Goal: Information Seeking & Learning: Learn about a topic

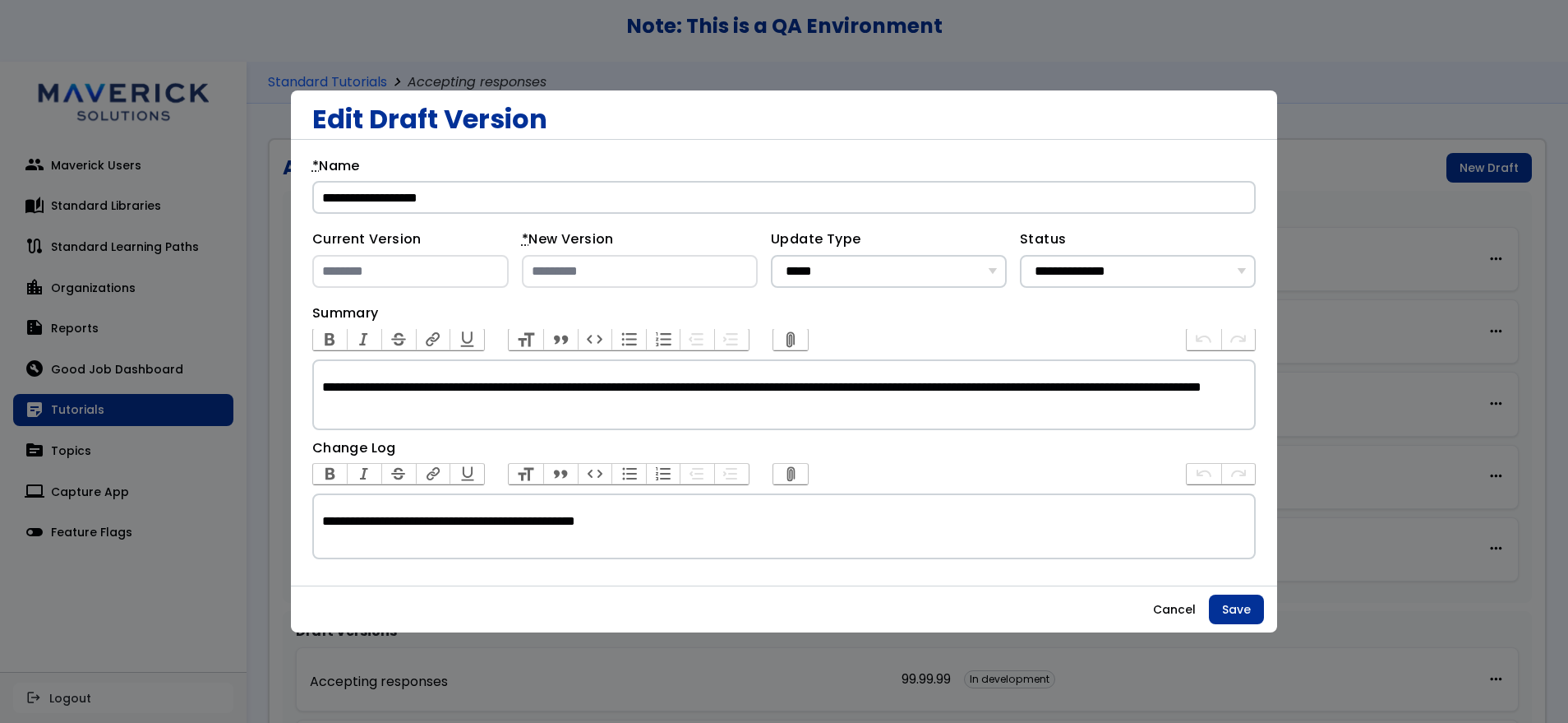
scroll to position [91, 0]
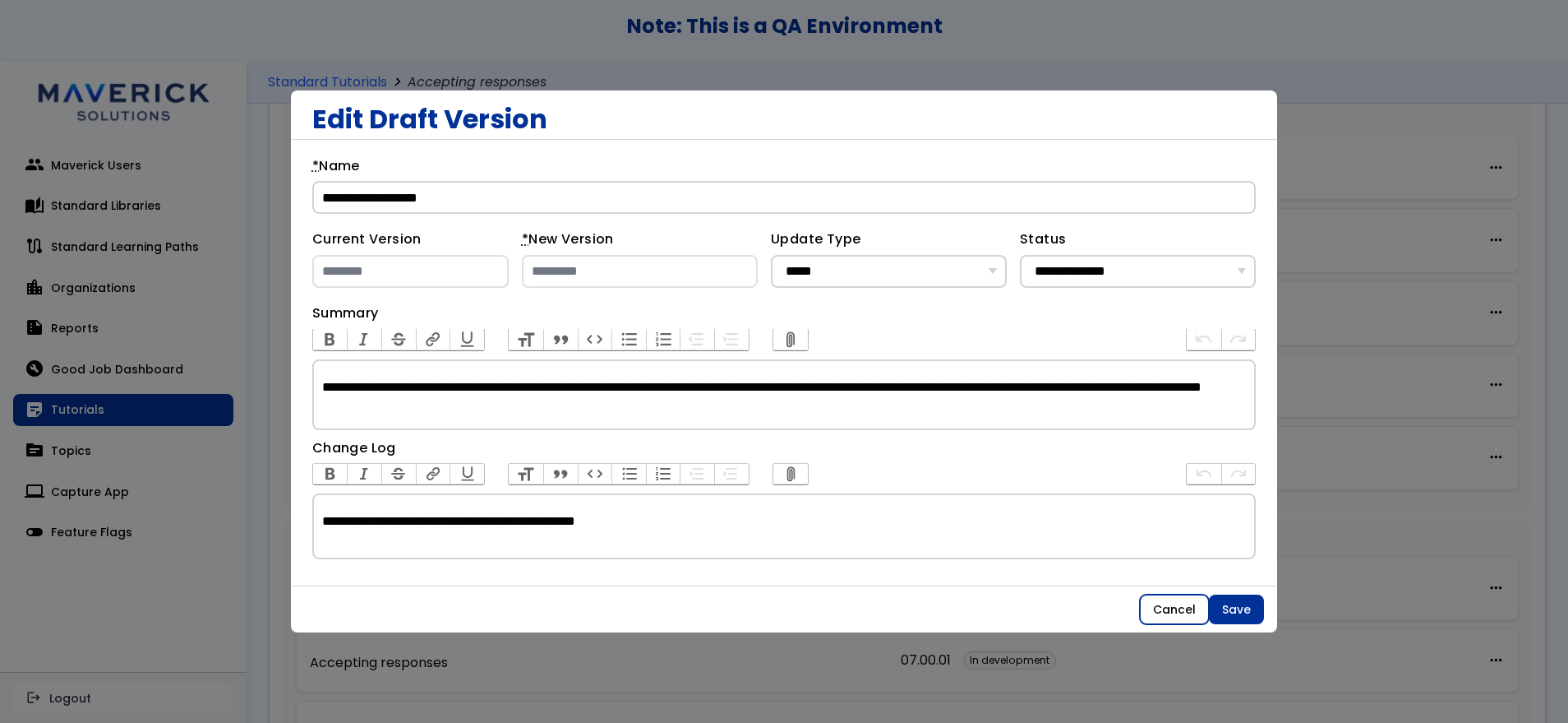
click at [1189, 604] on button "Cancel" at bounding box center [1175, 609] width 69 height 29
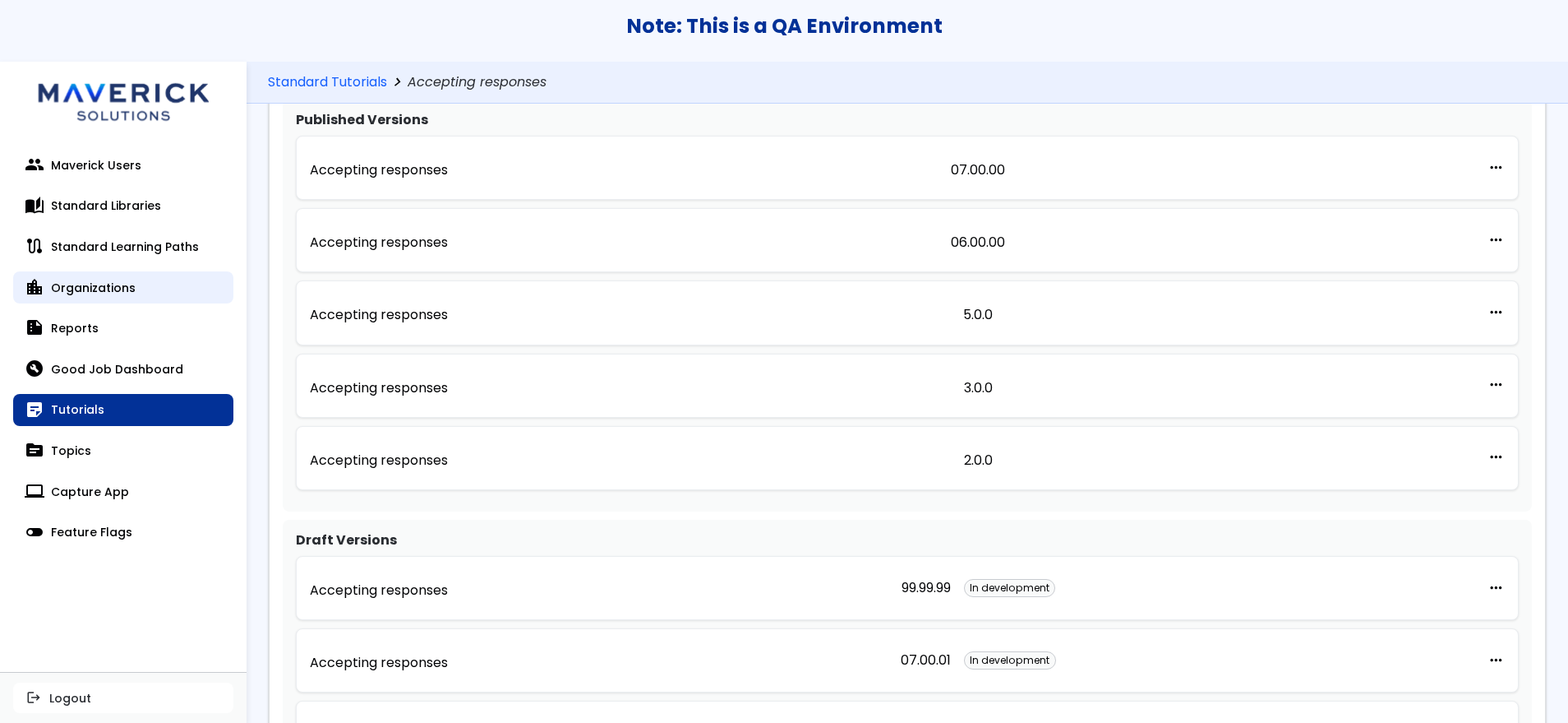
click at [74, 295] on link "location_city Organizations" at bounding box center [123, 288] width 221 height 33
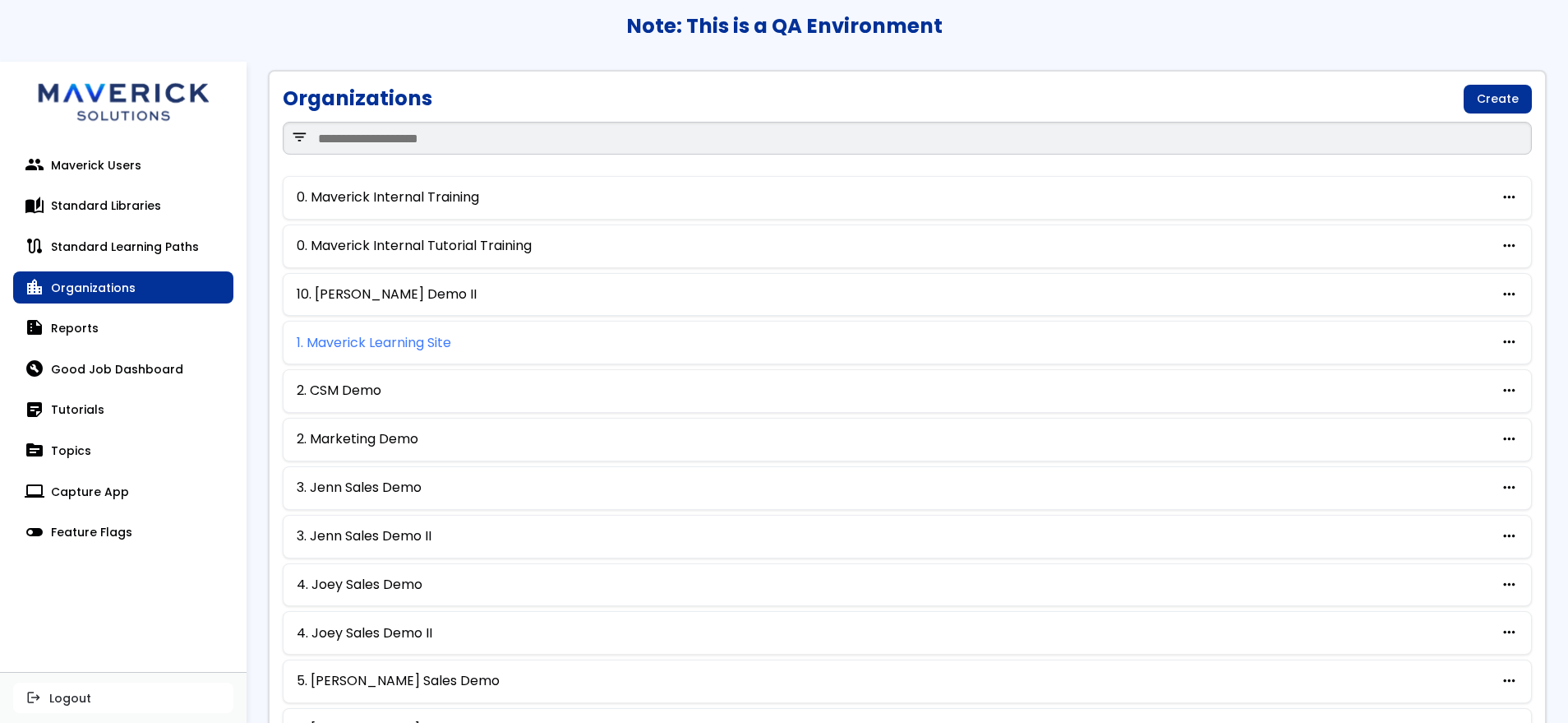
click at [380, 348] on link "1. Maverick Learning Site" at bounding box center [375, 342] width 155 height 15
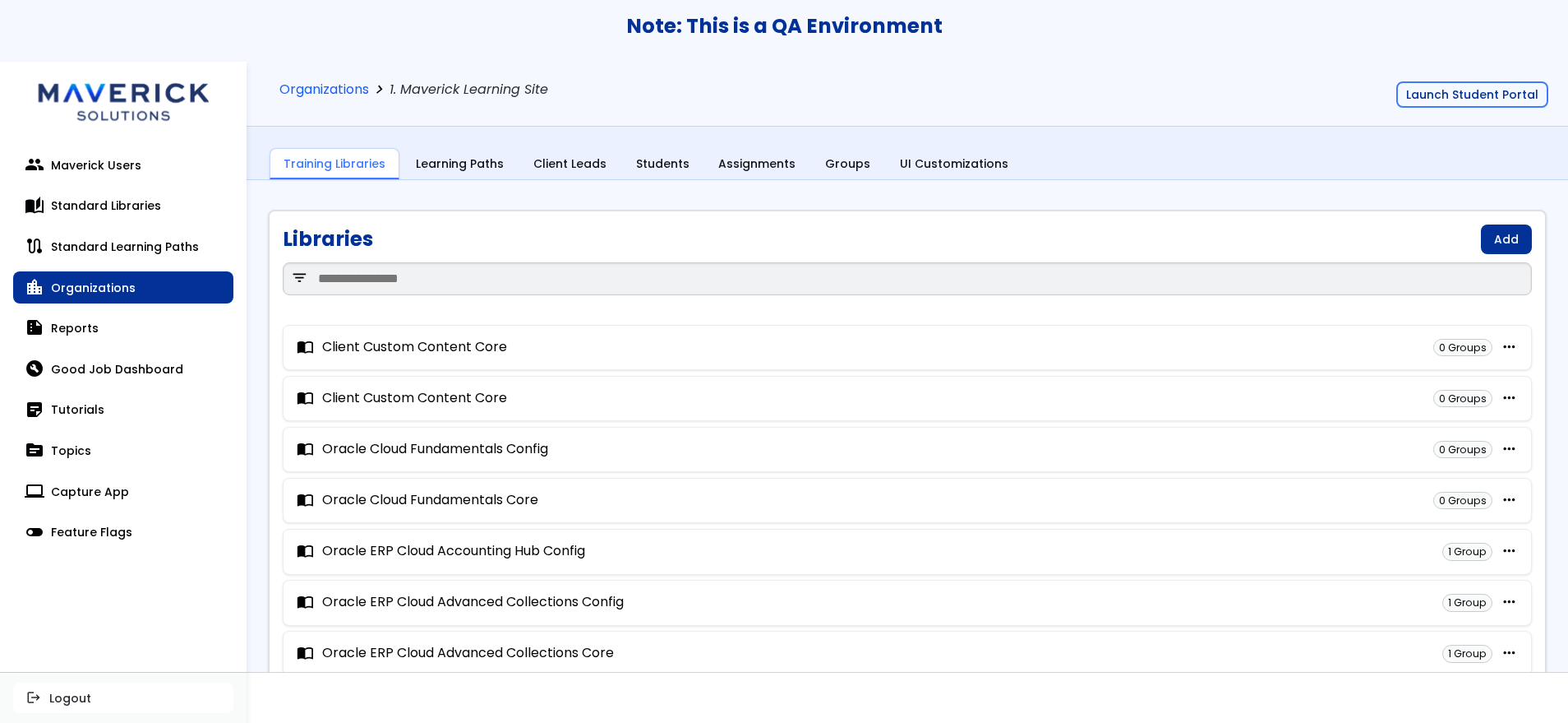
click at [651, 57] on div "Note: This is a QA Environment" at bounding box center [784, 30] width 1568 height 62
click at [1446, 84] on button "Launch Student Portal" at bounding box center [1472, 94] width 152 height 26
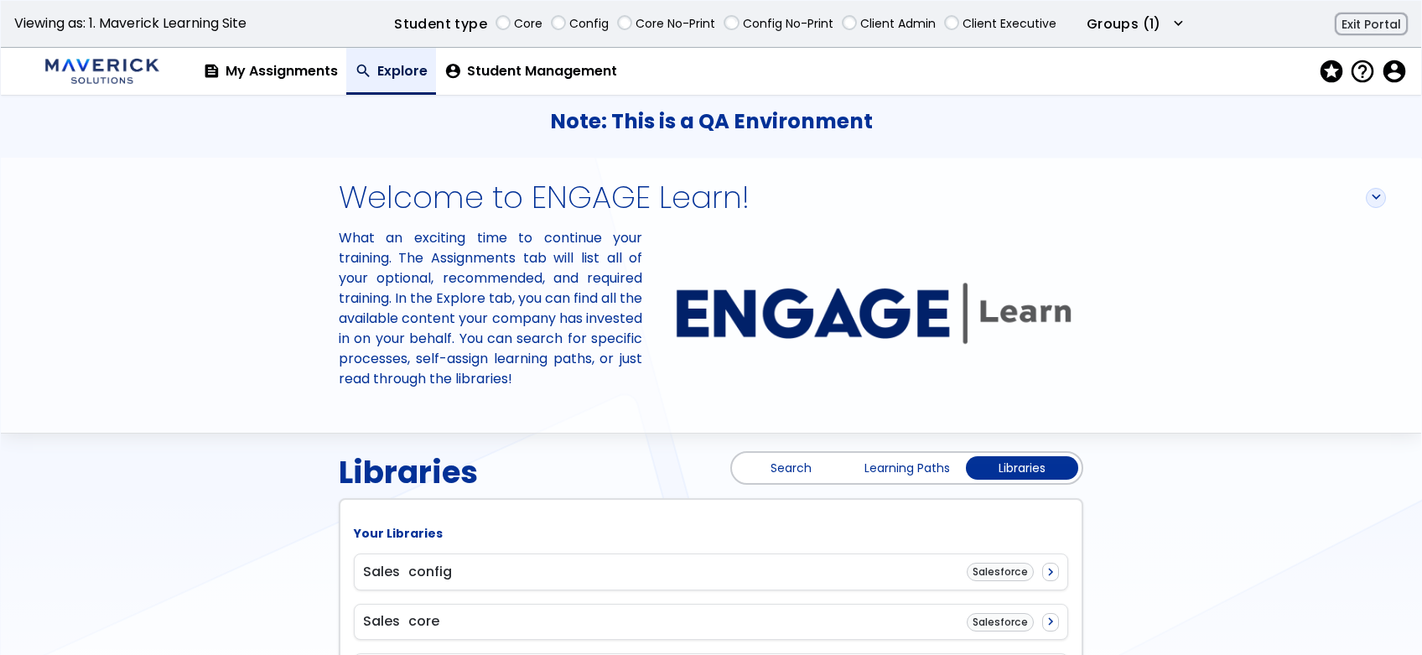
scroll to position [111, 0]
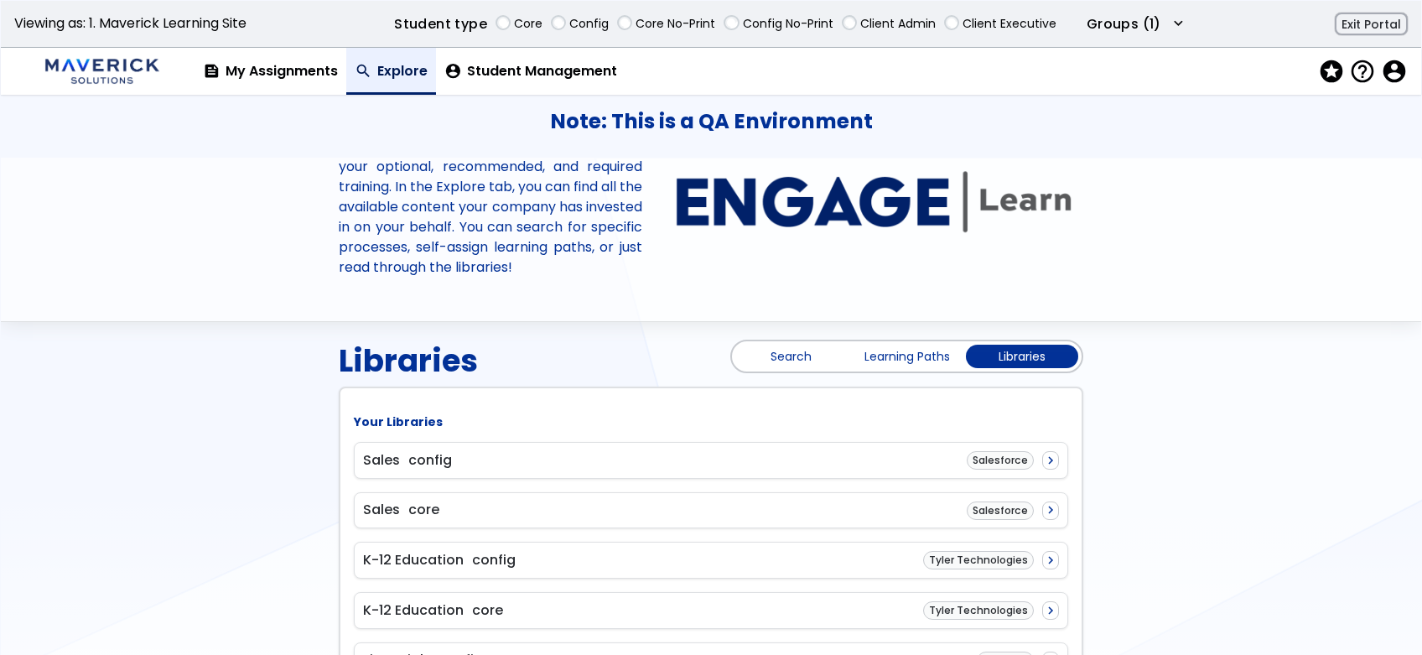
click at [810, 369] on div "Search Learning Paths Libraries" at bounding box center [906, 357] width 353 height 34
click at [757, 349] on link "Search" at bounding box center [791, 356] width 112 height 23
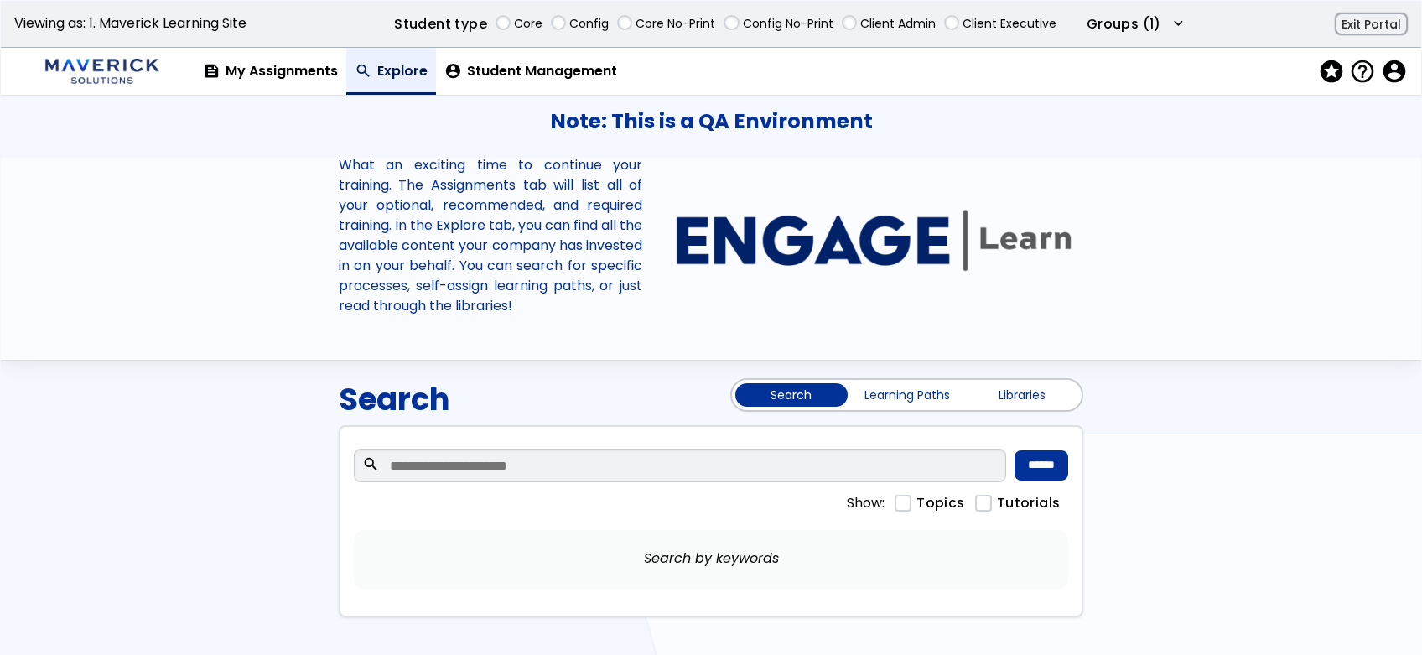
scroll to position [103, 0]
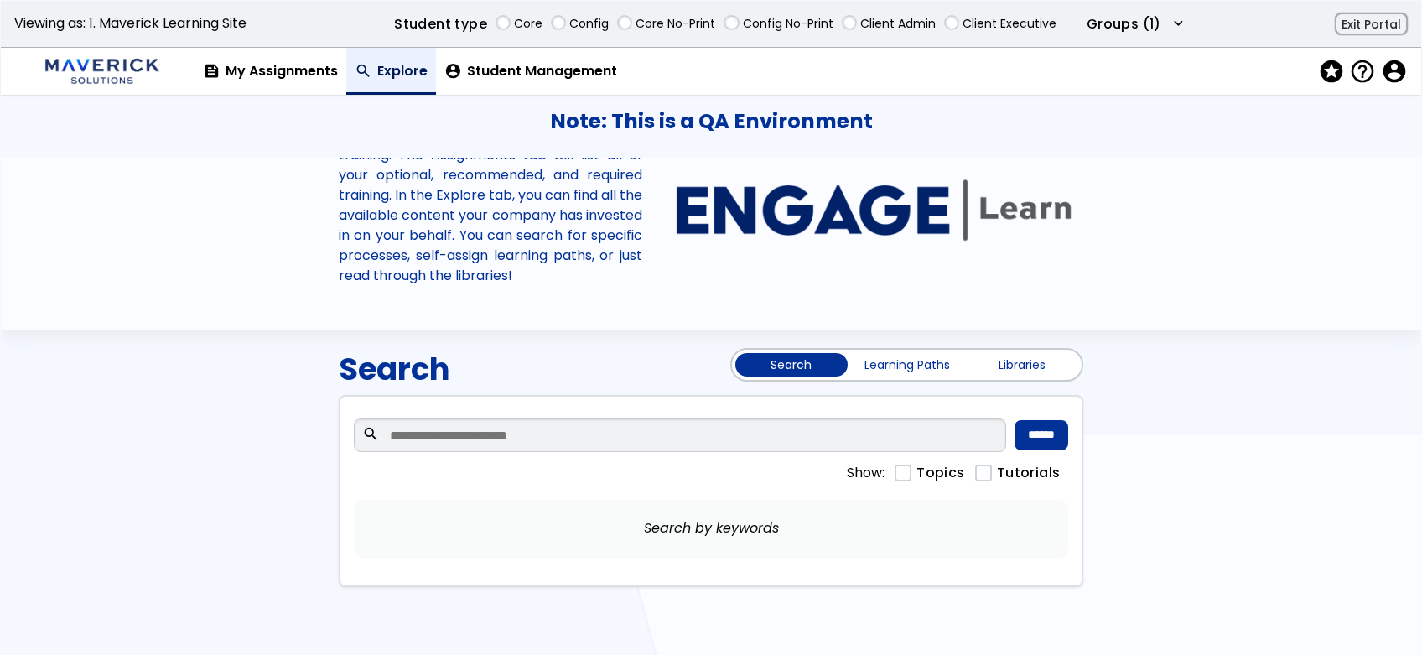
click at [911, 360] on link "Learning Paths" at bounding box center [907, 364] width 112 height 23
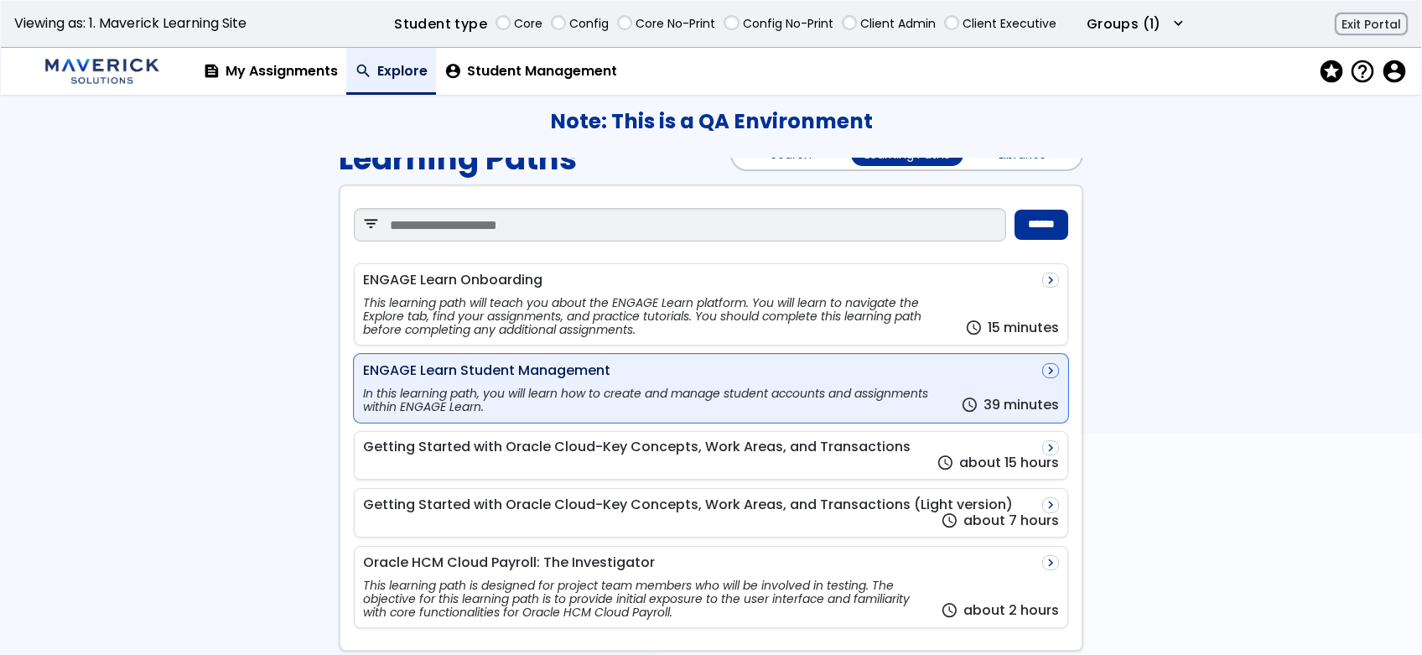
scroll to position [335, 0]
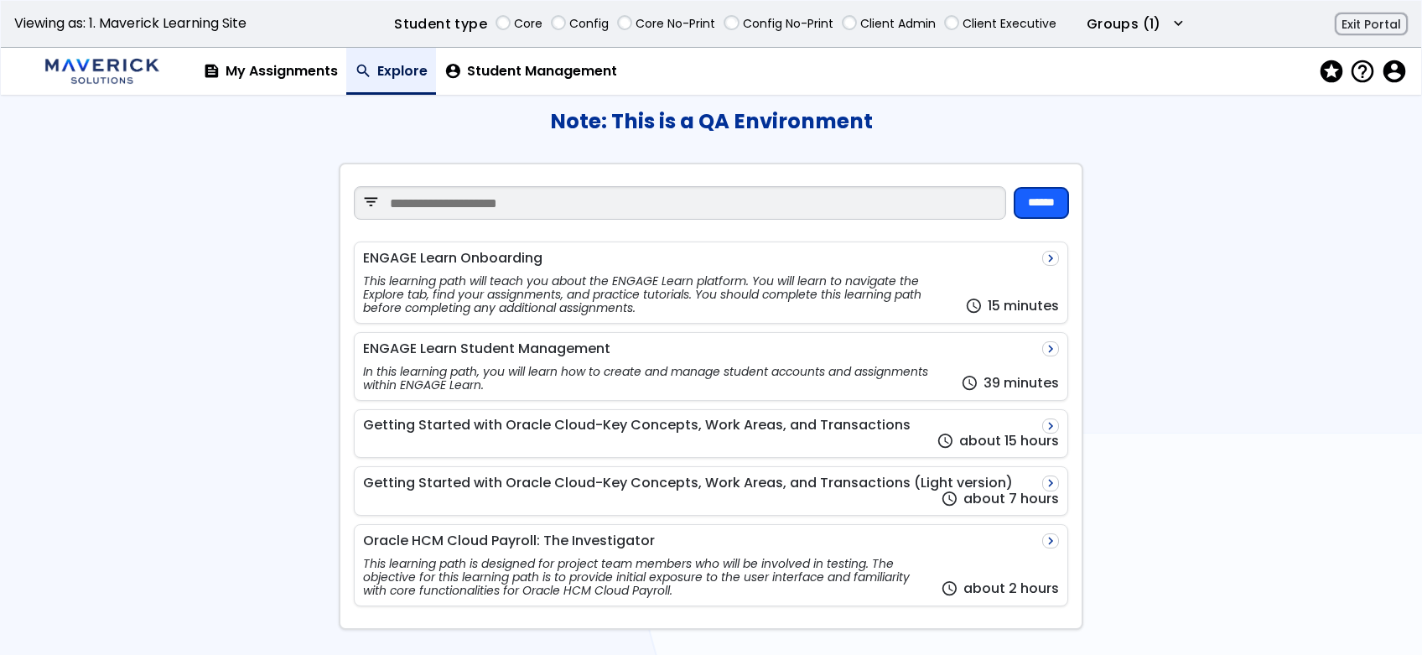
click at [1042, 204] on input "******" at bounding box center [1041, 203] width 54 height 30
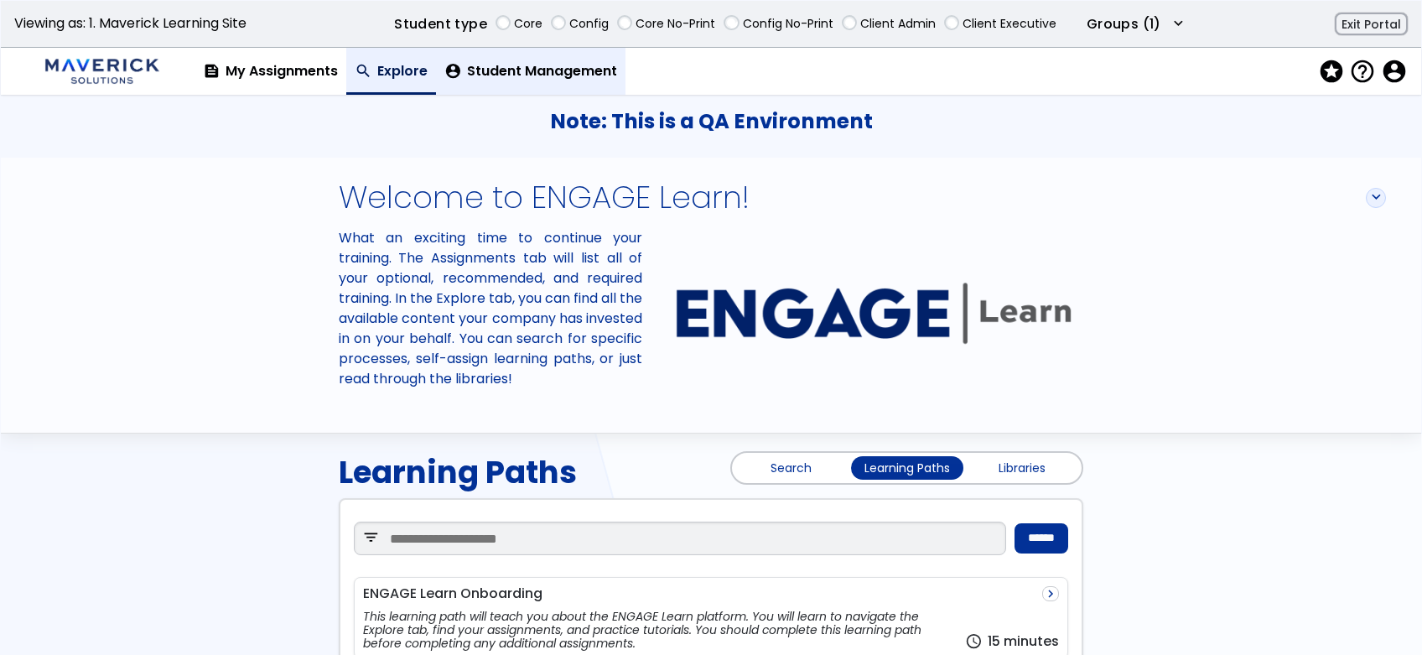
click at [465, 61] on link "account_circle Student Management" at bounding box center [530, 71] width 189 height 47
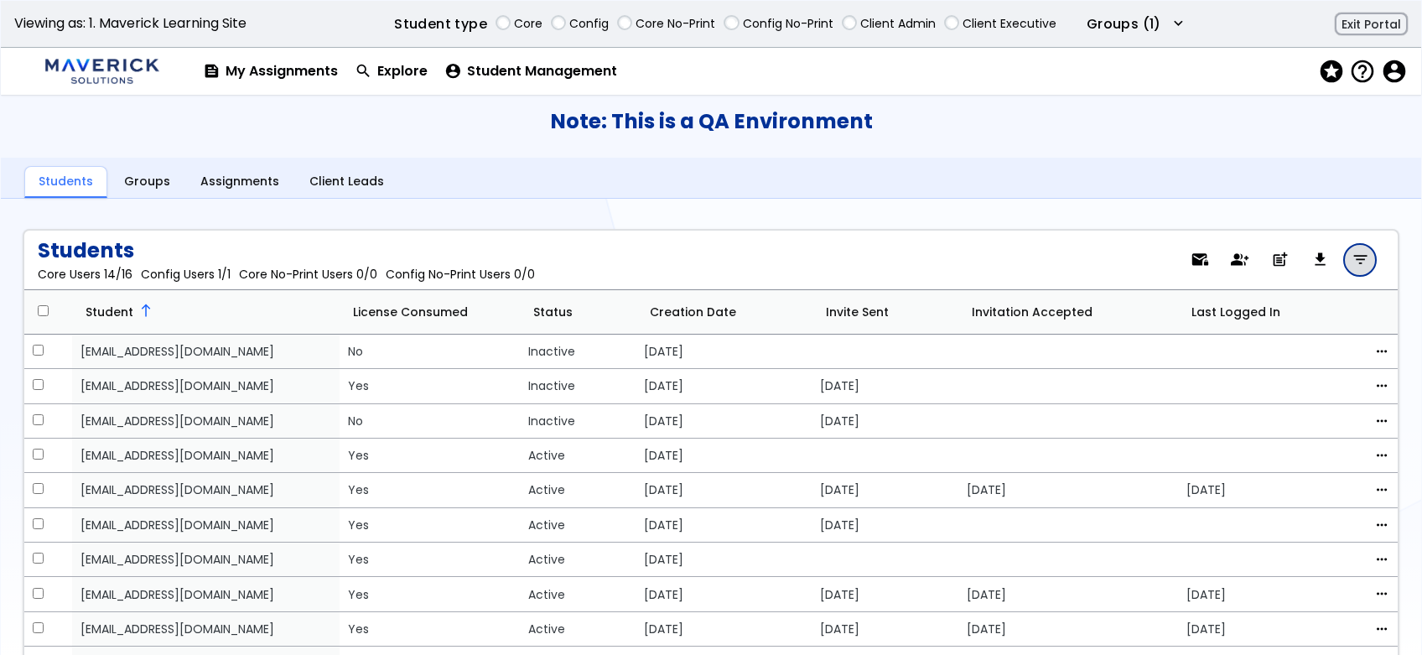
click at [1347, 246] on button "filter_list" at bounding box center [1360, 260] width 32 height 32
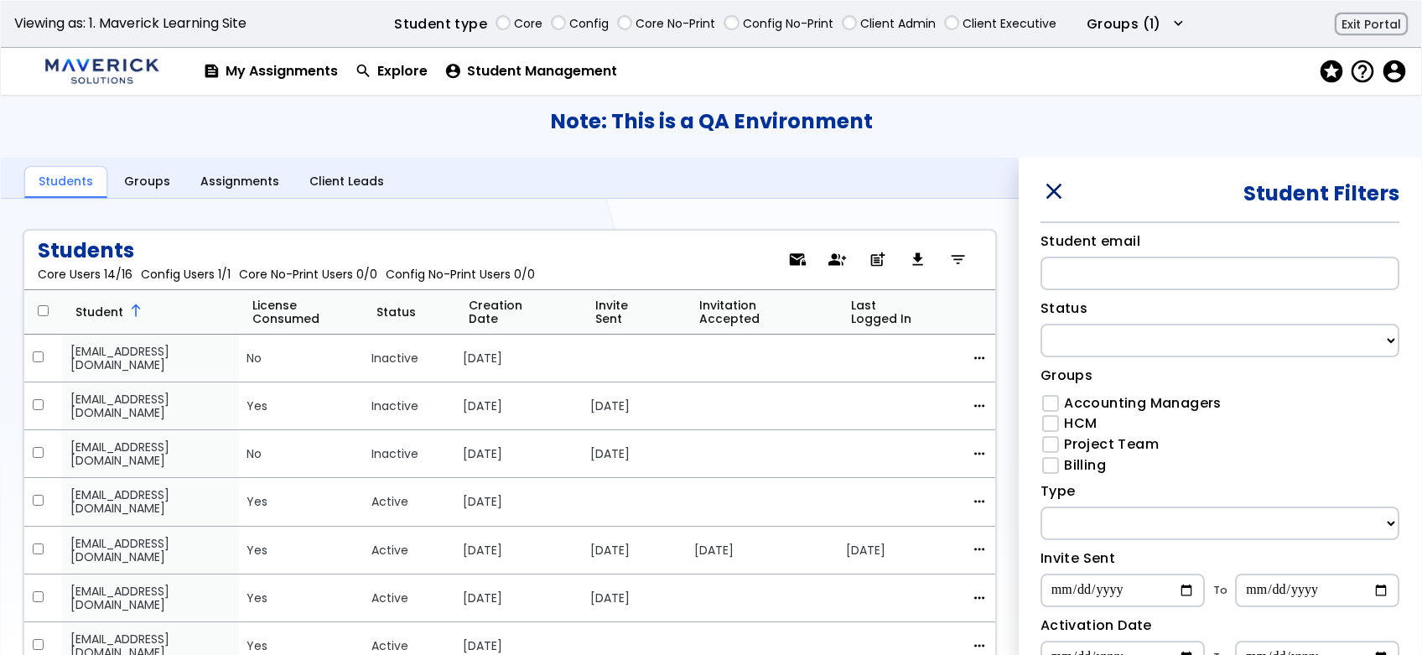
click at [1060, 191] on span "close" at bounding box center [1051, 191] width 23 height 24
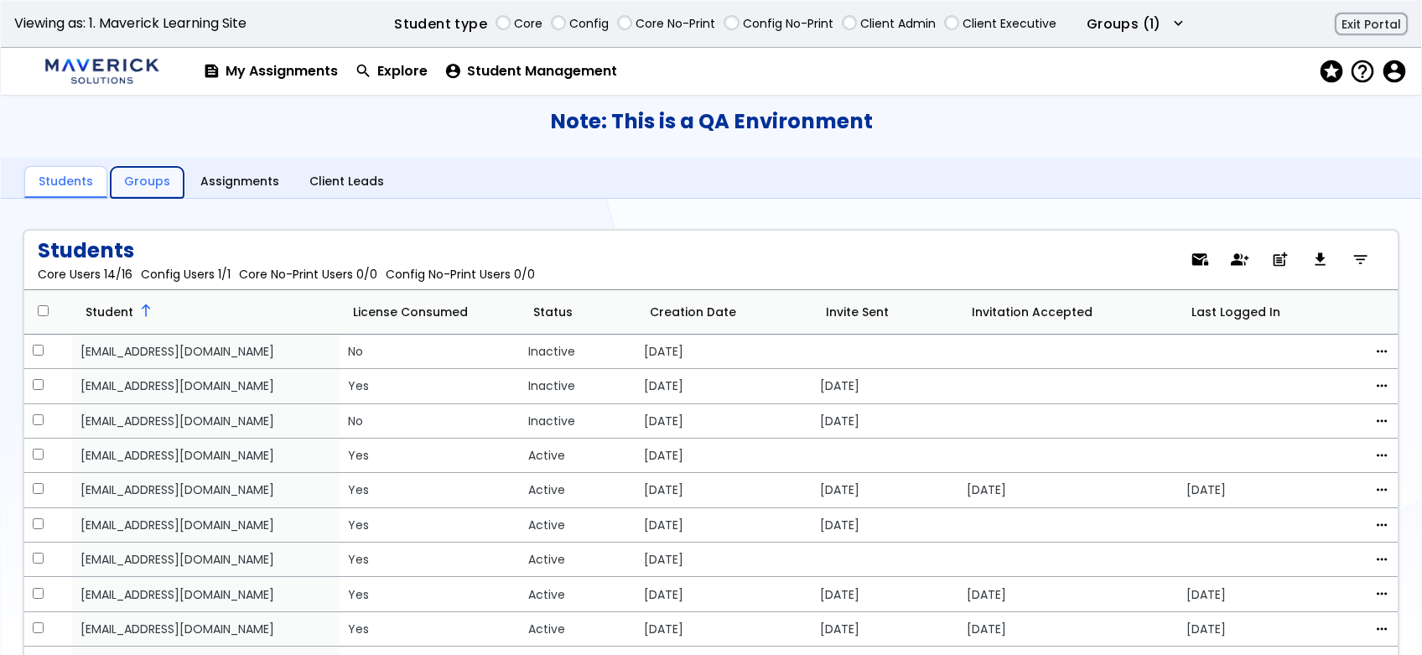
click at [130, 170] on link "Groups" at bounding box center [147, 183] width 73 height 32
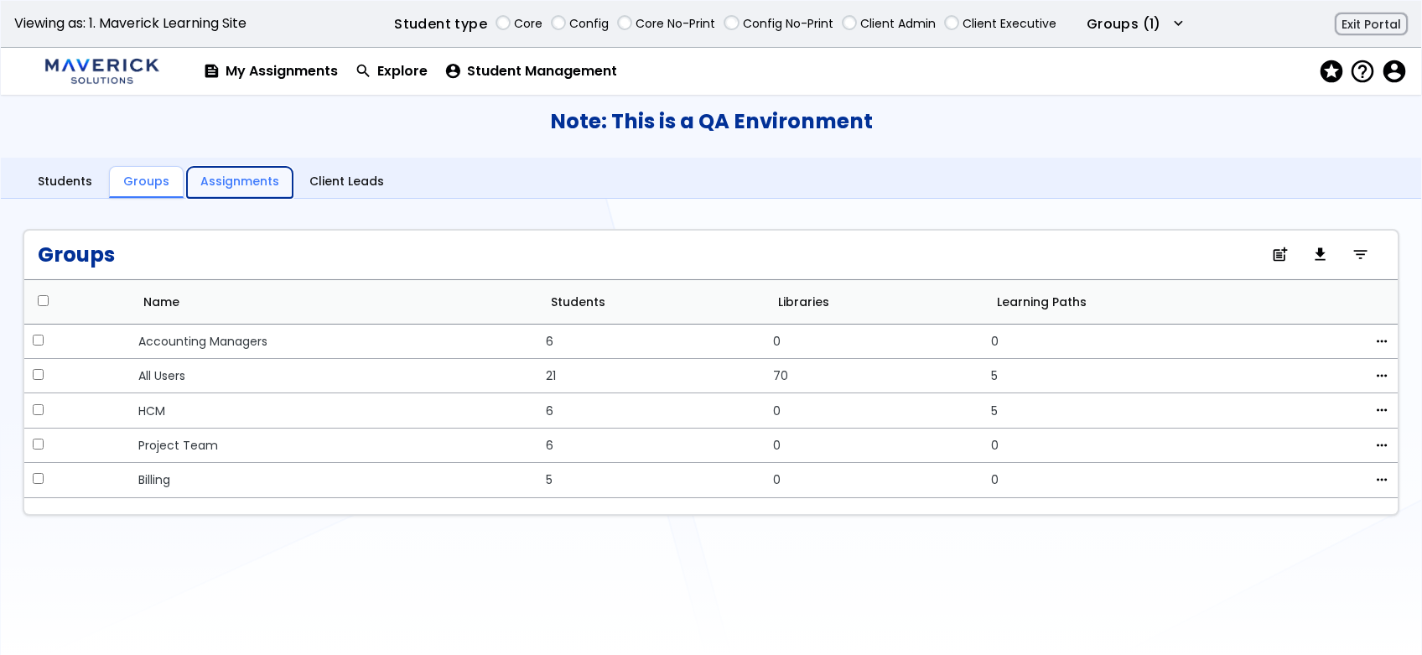
click at [255, 182] on link "Assignments" at bounding box center [240, 183] width 106 height 32
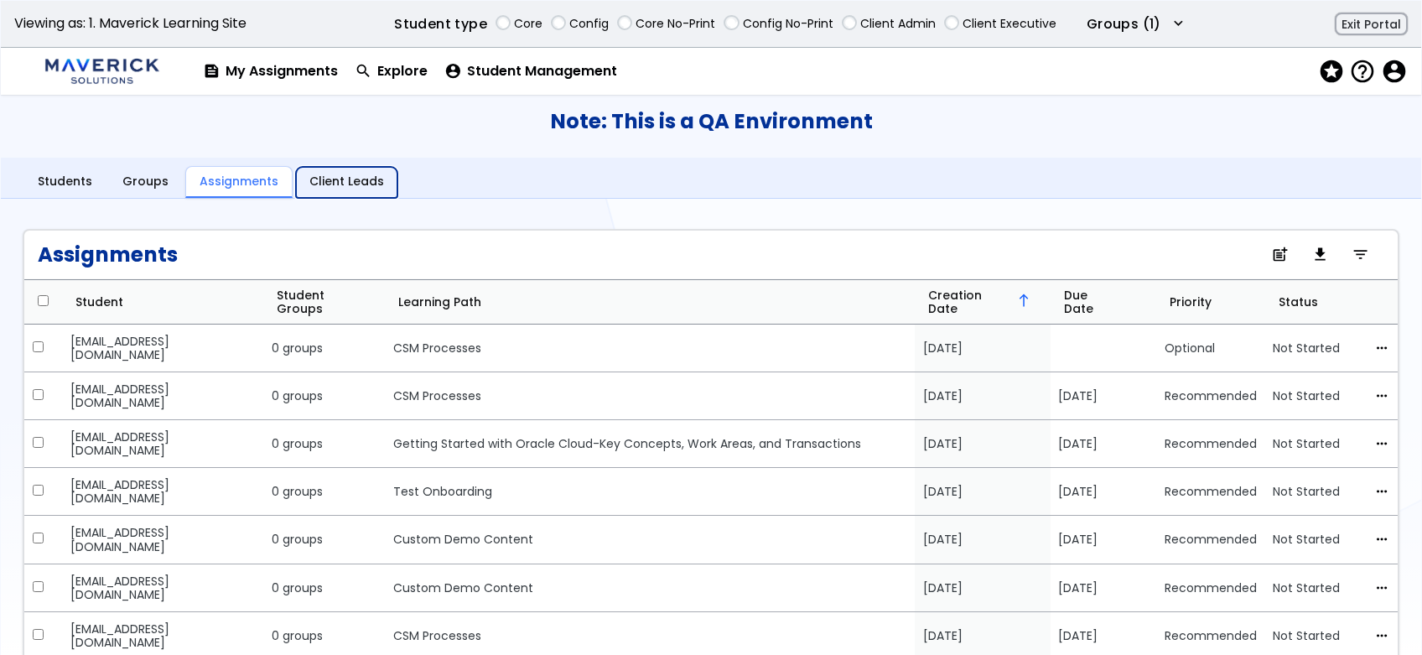
click at [340, 185] on link "Client Leads" at bounding box center [346, 183] width 101 height 32
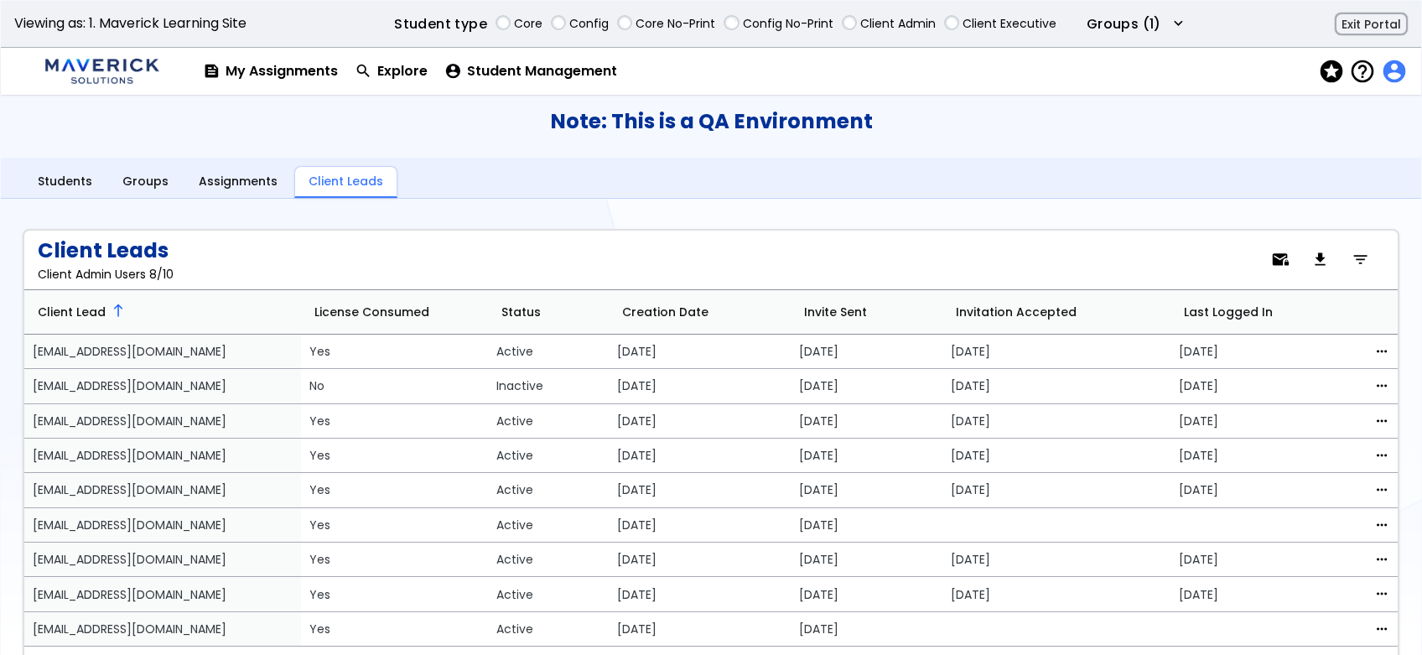
click at [1397, 73] on span "account_circle" at bounding box center [1392, 72] width 23 height 24
click at [1335, 65] on span "stars" at bounding box center [1329, 72] width 23 height 24
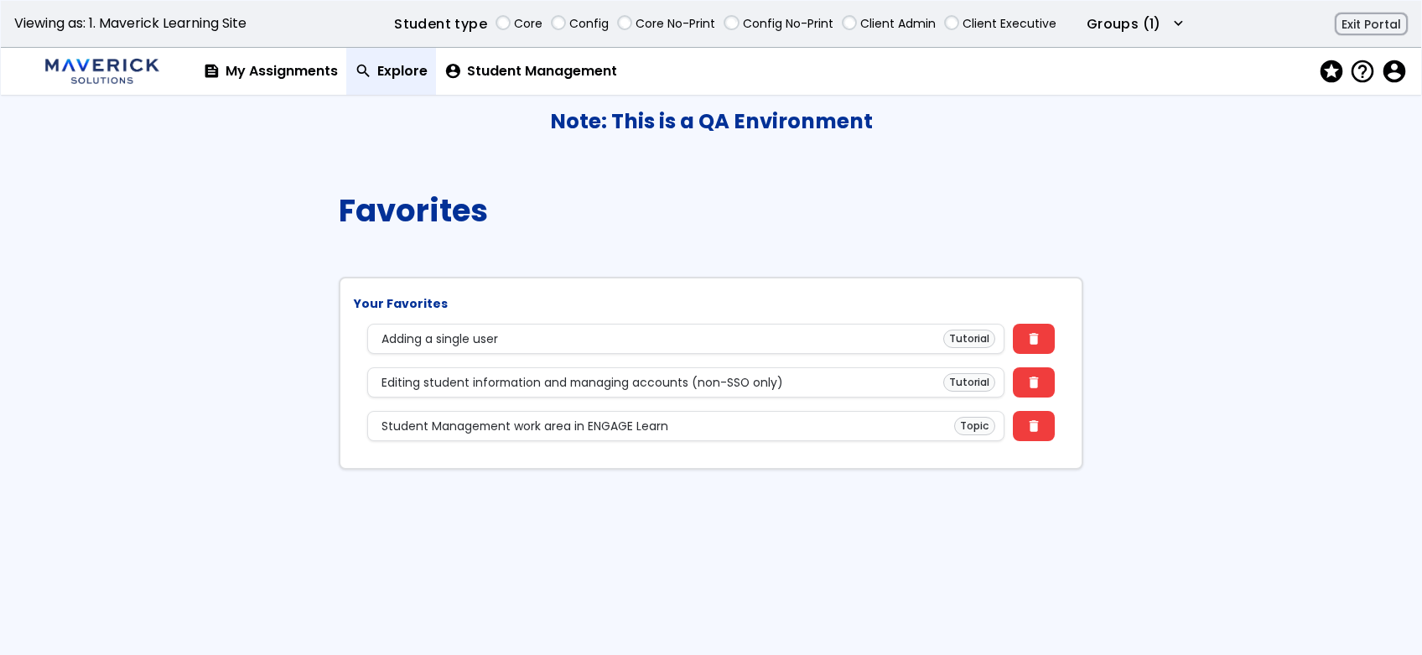
click at [433, 71] on link "search Explore" at bounding box center [391, 71] width 90 height 47
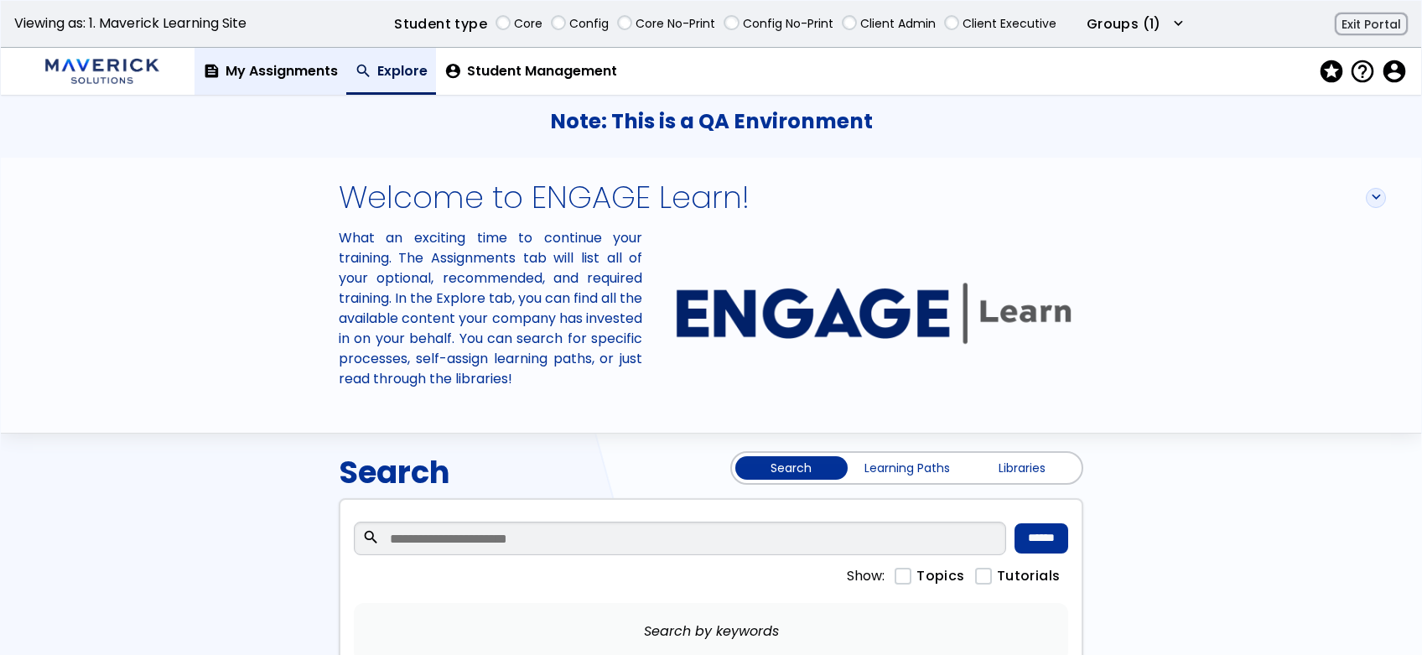
click at [324, 74] on link "feed My Assignments" at bounding box center [270, 71] width 152 height 47
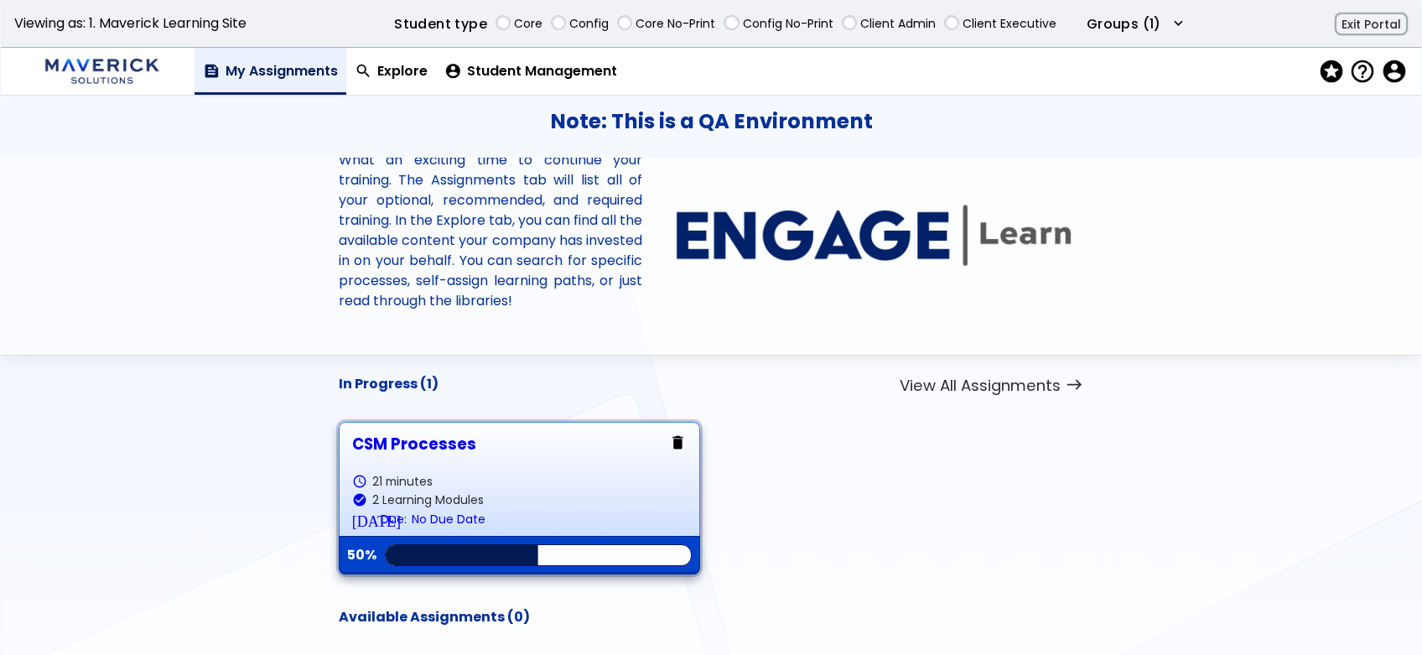
scroll to position [138, 0]
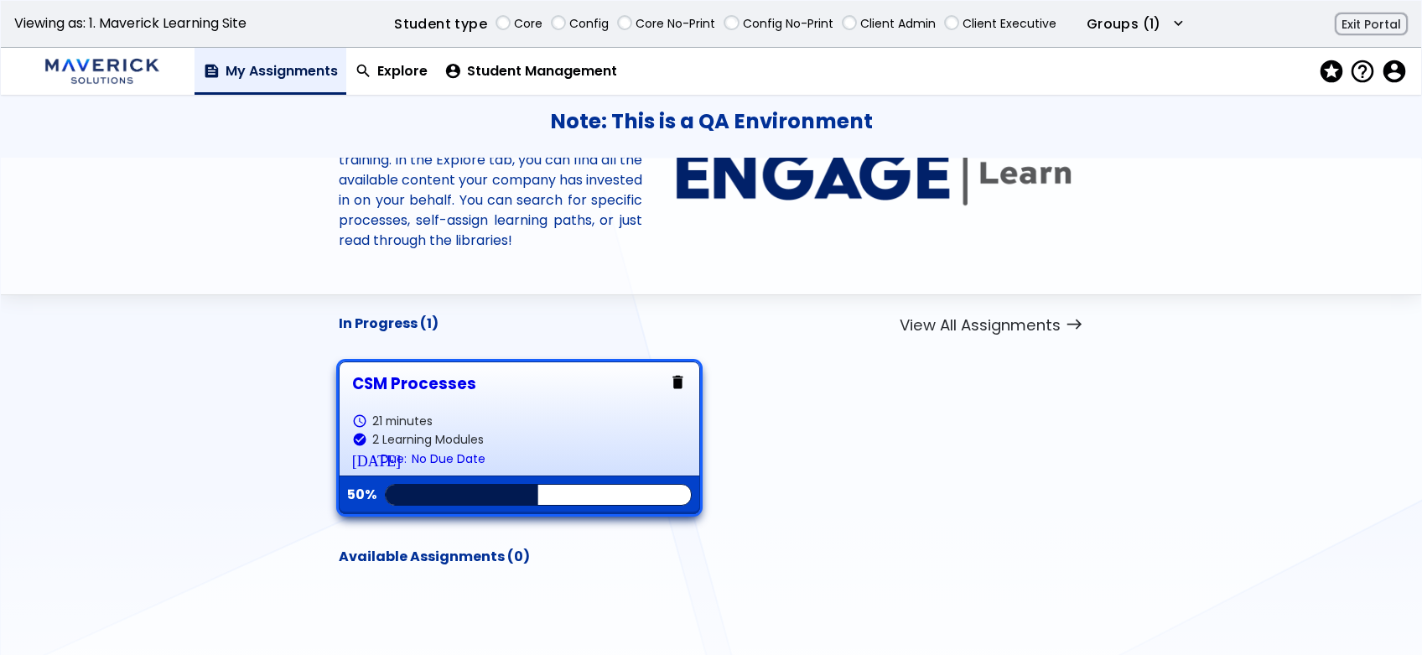
click at [542, 438] on div "check_circle 2 Learning Modules" at bounding box center [519, 439] width 334 height 13
click at [569, 395] on link "CSM Processes schedule 21 minutes check_circle 2 Learning Modules [DATE] Due: N…" at bounding box center [519, 438] width 334 height 126
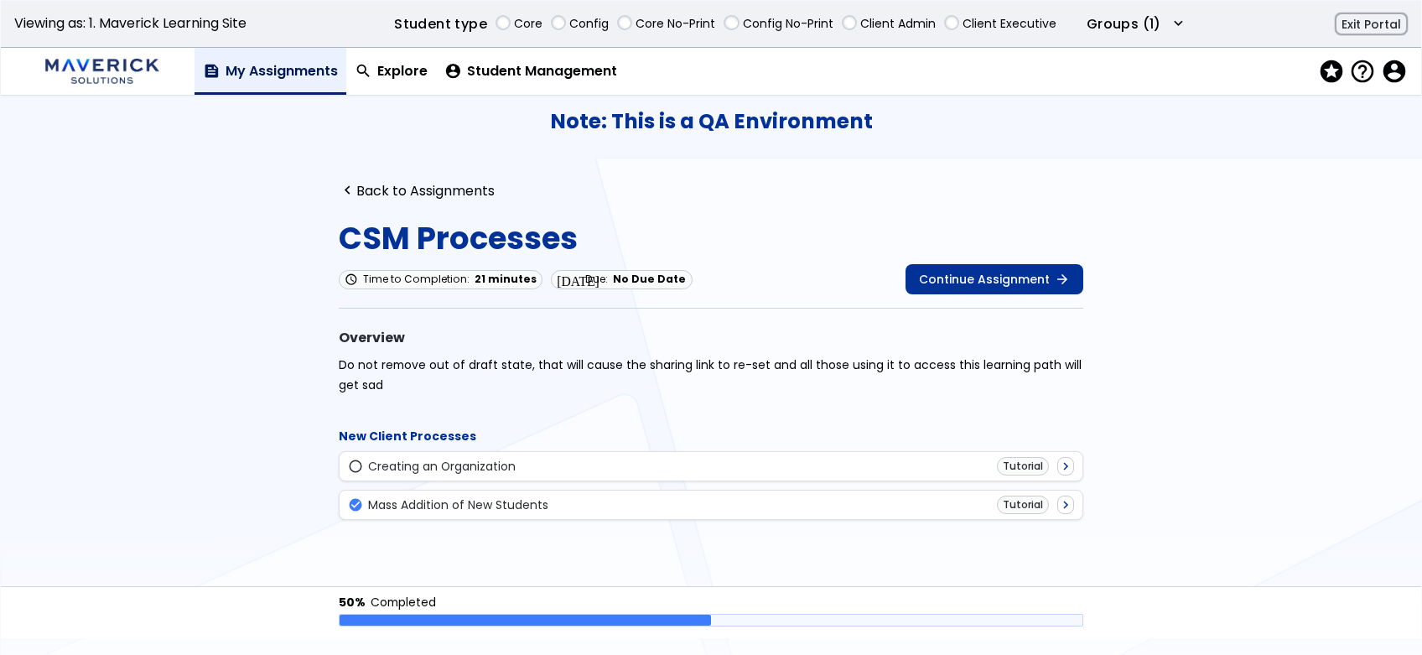
scroll to position [23, 0]
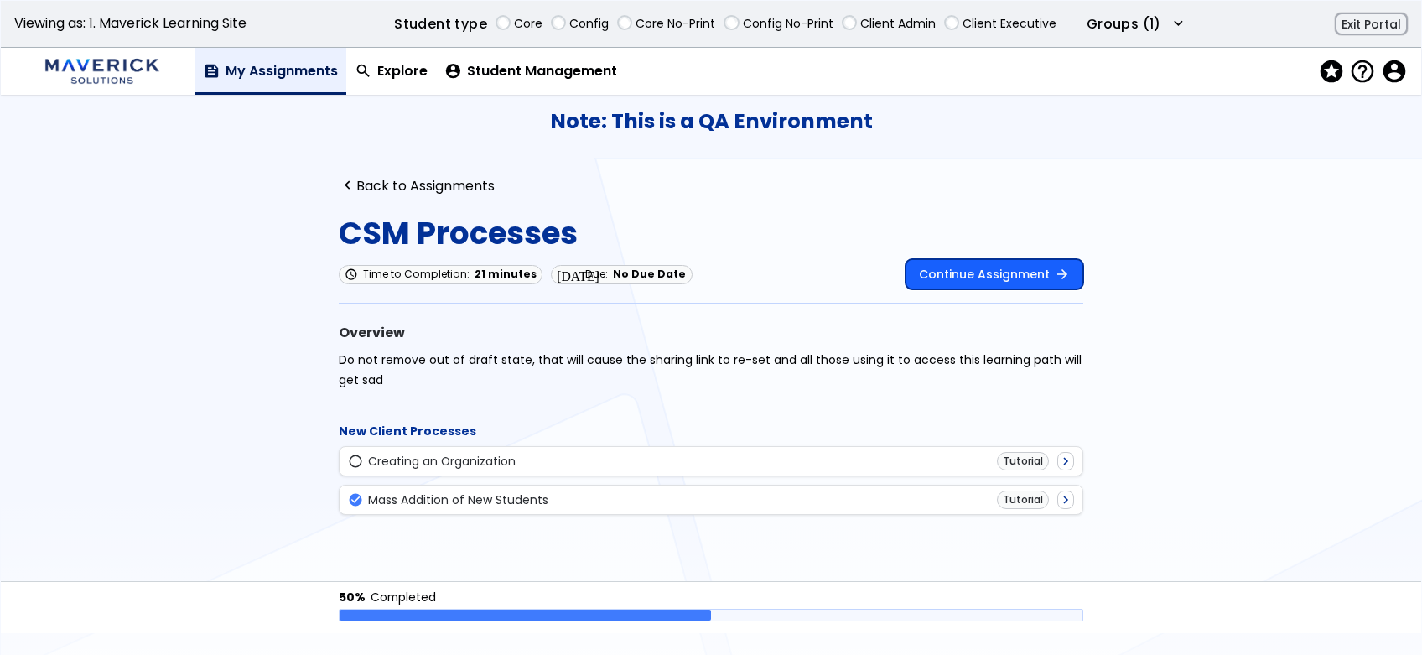
click at [1006, 277] on link "Continue Assignment arrow_forward" at bounding box center [994, 274] width 178 height 30
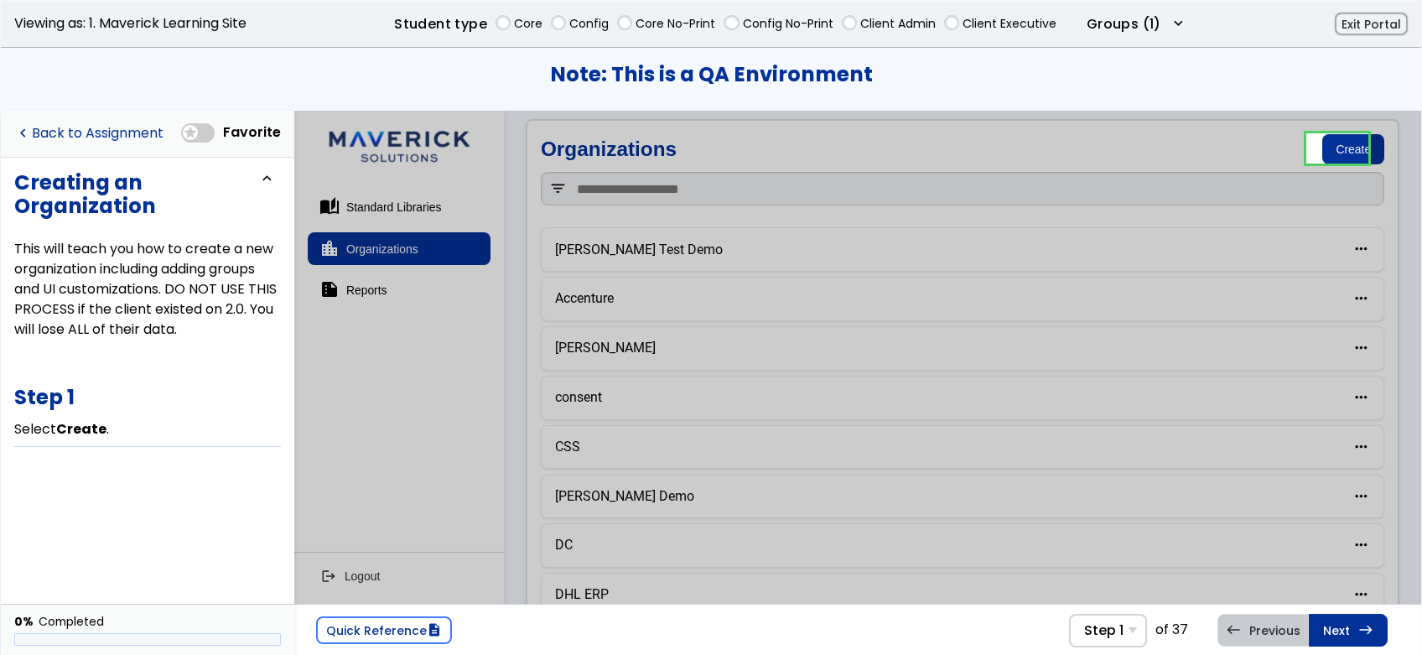
click at [148, 135] on link "navigate_before Back to Assignment" at bounding box center [88, 134] width 149 height 34
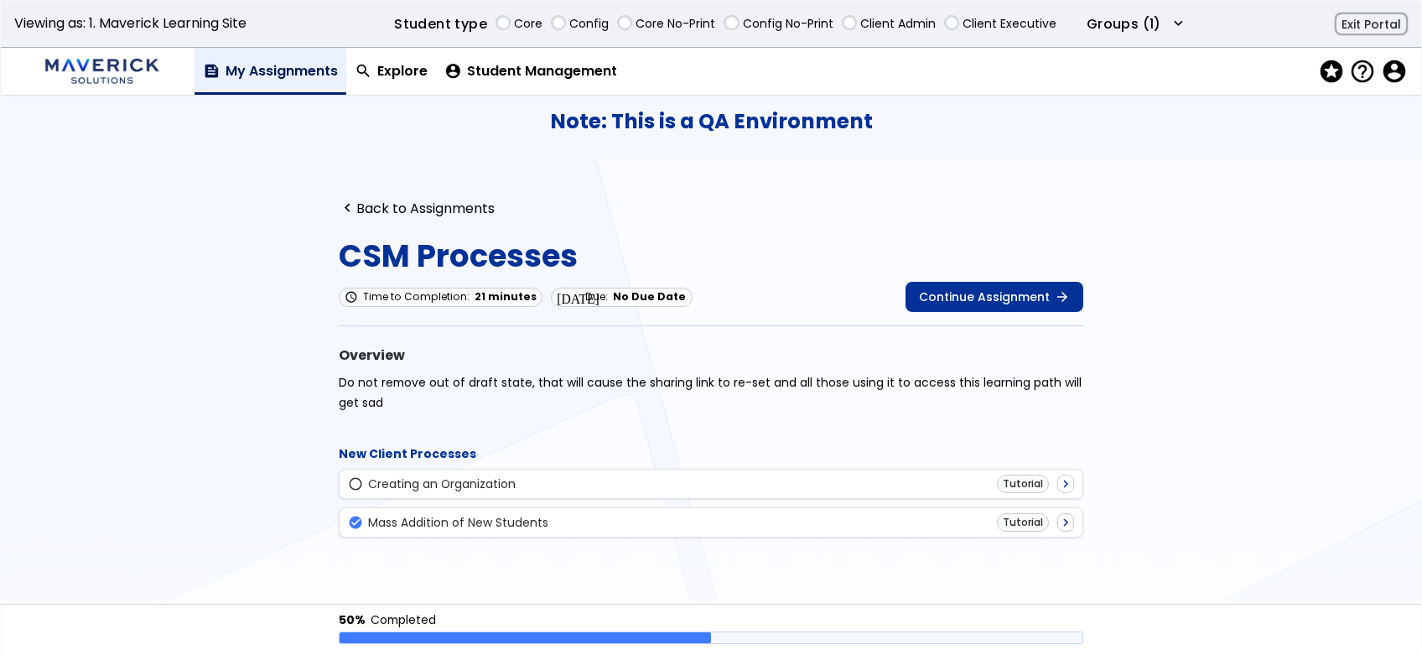
click at [1122, 74] on nav "feed My Assignments search Explore account_circle Student Management stars help…" at bounding box center [803, 71] width 1218 height 47
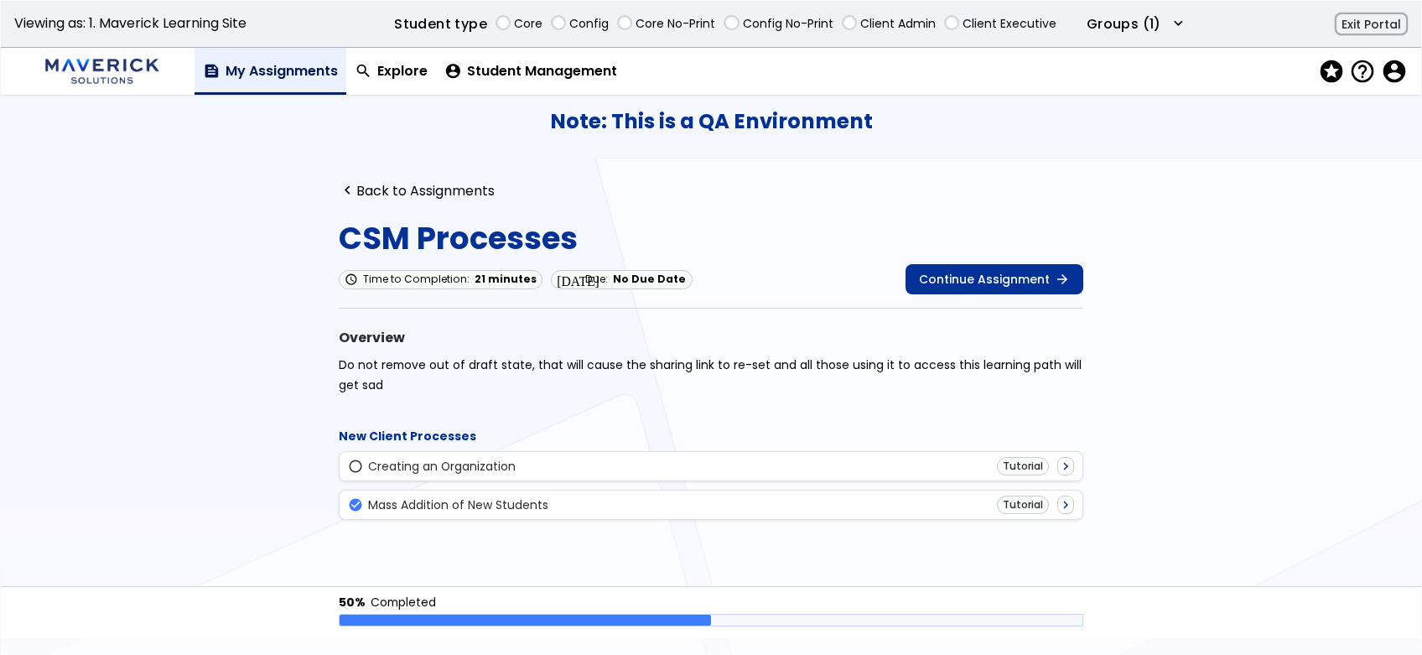
scroll to position [23, 0]
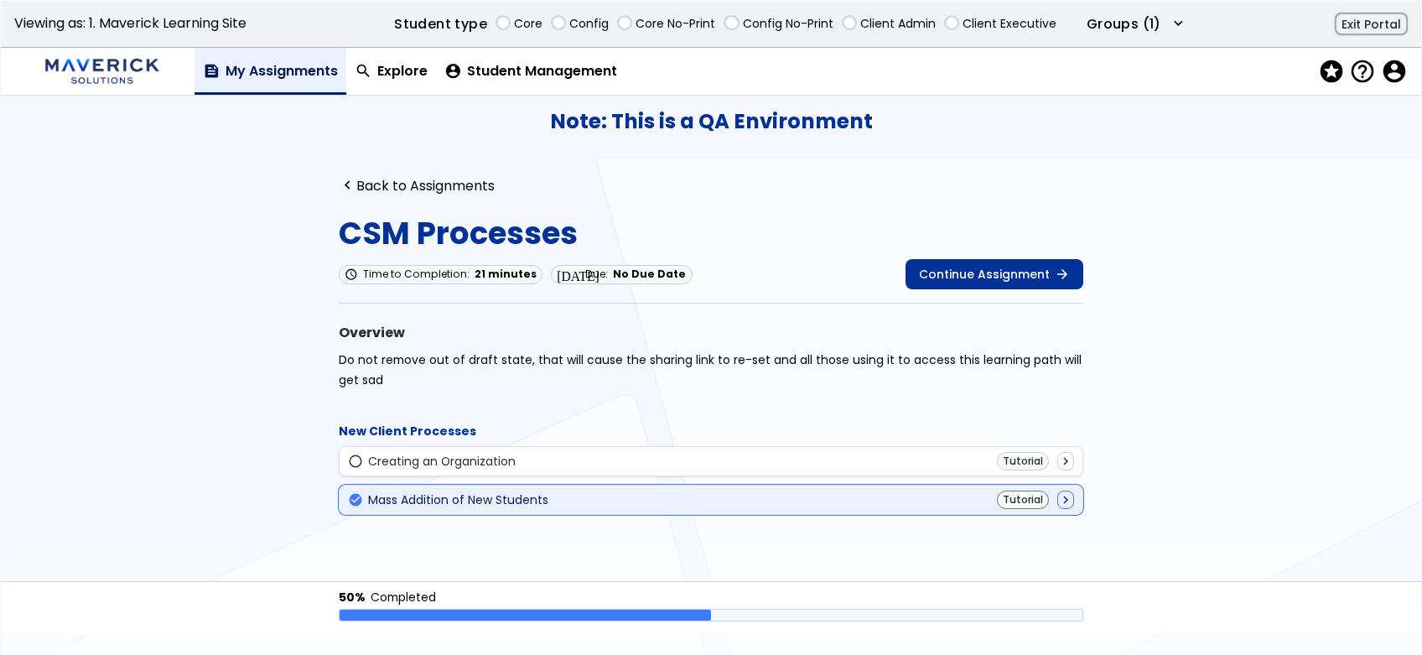
click at [606, 505] on div "check_circle Mass Addition of New Students Tutorial navigate_next" at bounding box center [711, 499] width 727 height 18
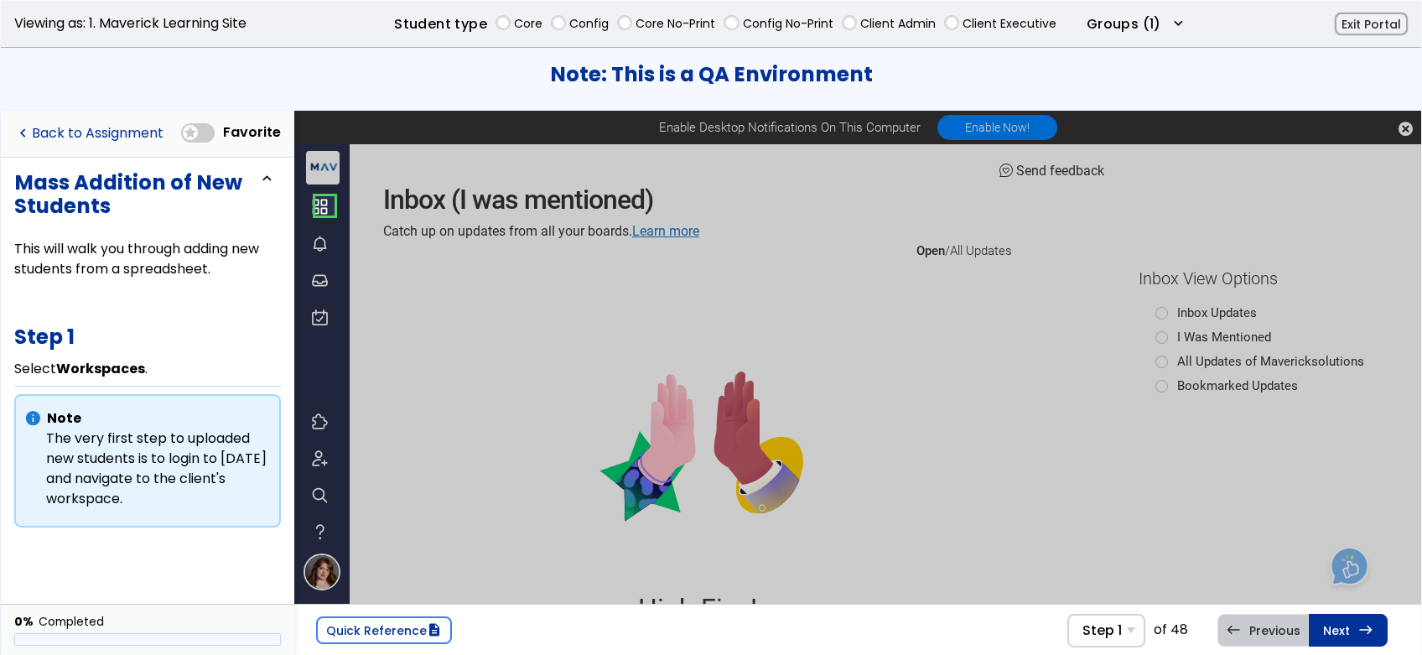
click at [76, 132] on link "navigate_before Back to Assignment" at bounding box center [88, 134] width 149 height 34
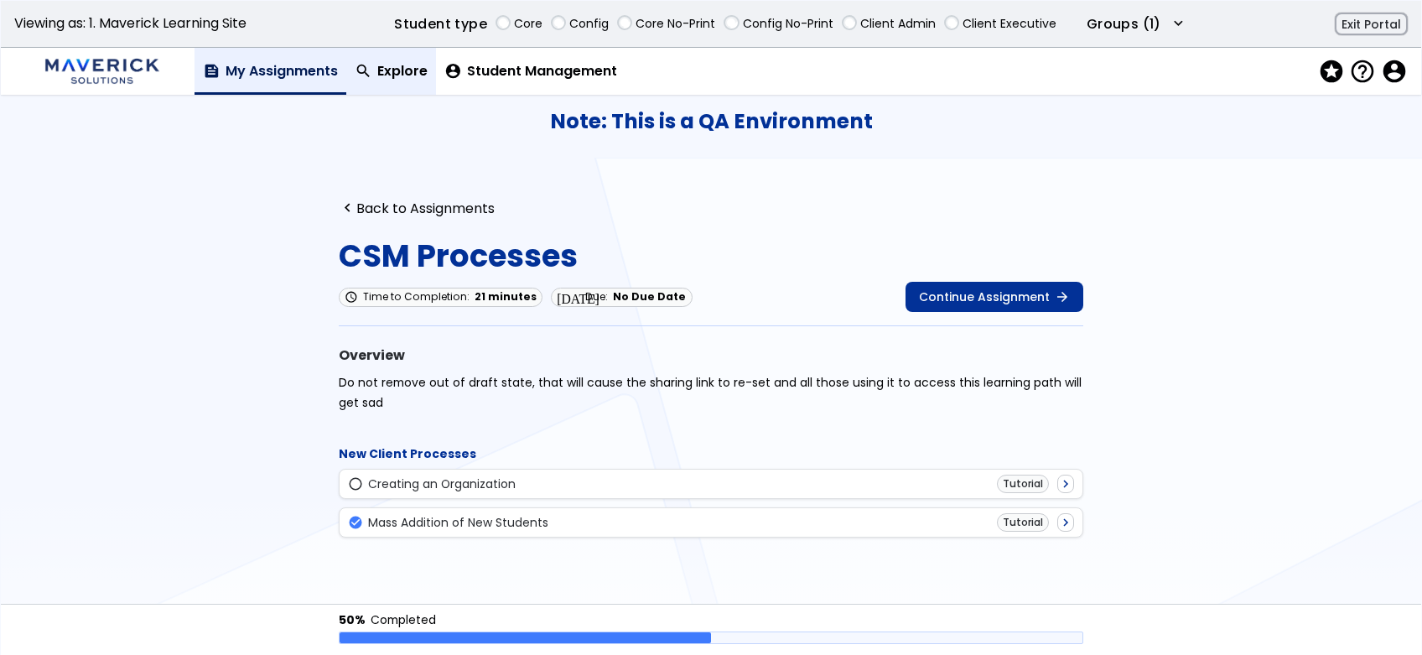
click at [416, 68] on link "search Explore" at bounding box center [391, 71] width 90 height 47
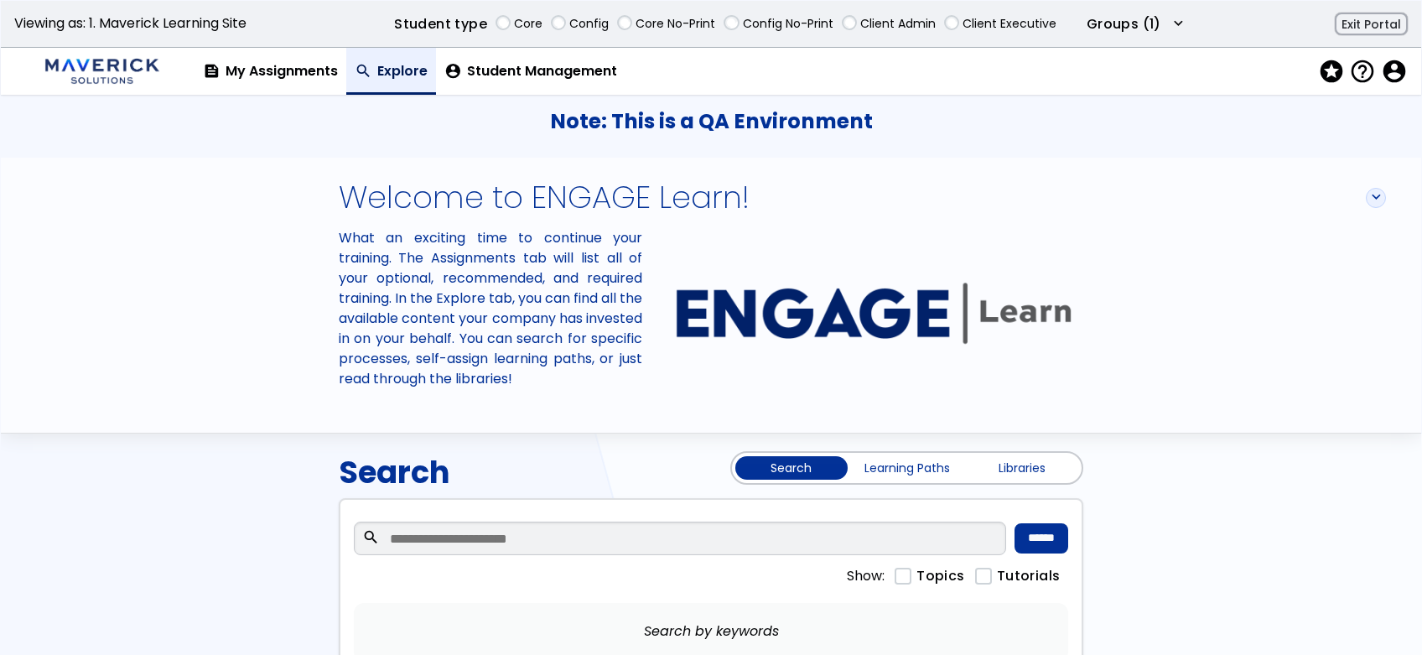
scroll to position [103, 0]
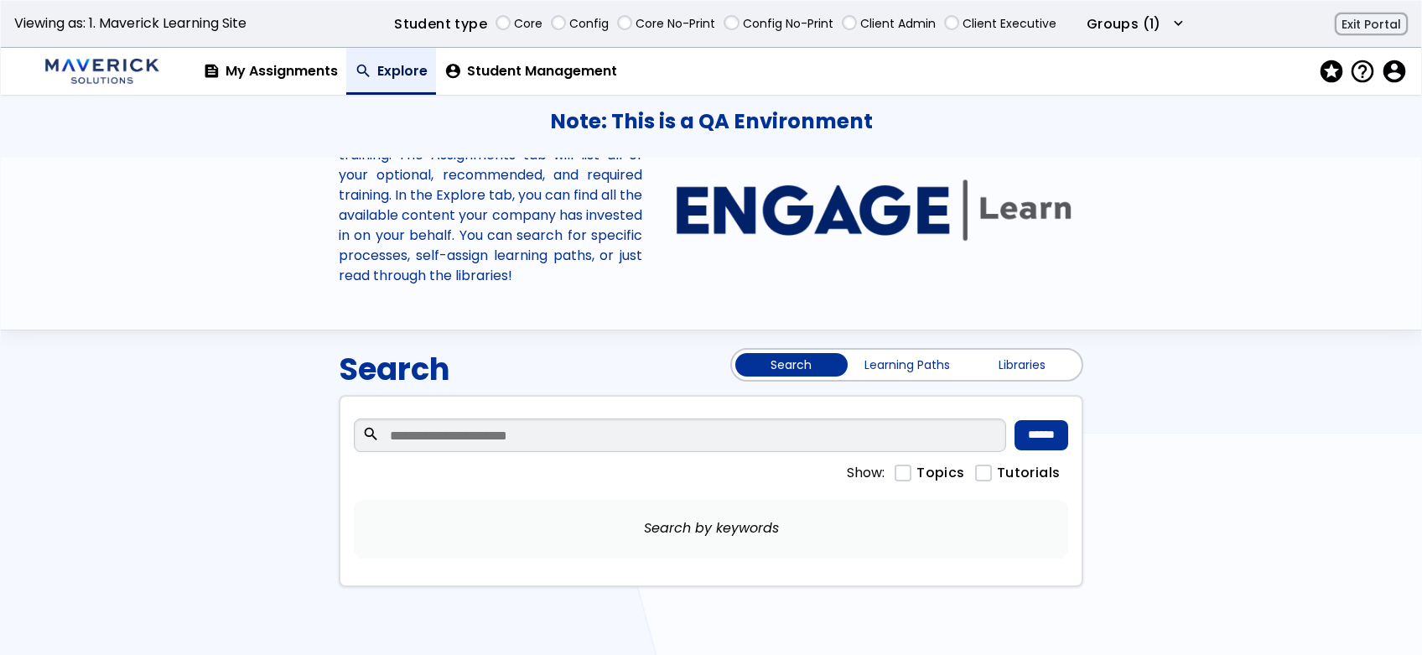
click at [904, 366] on link "Learning Paths" at bounding box center [907, 364] width 112 height 23
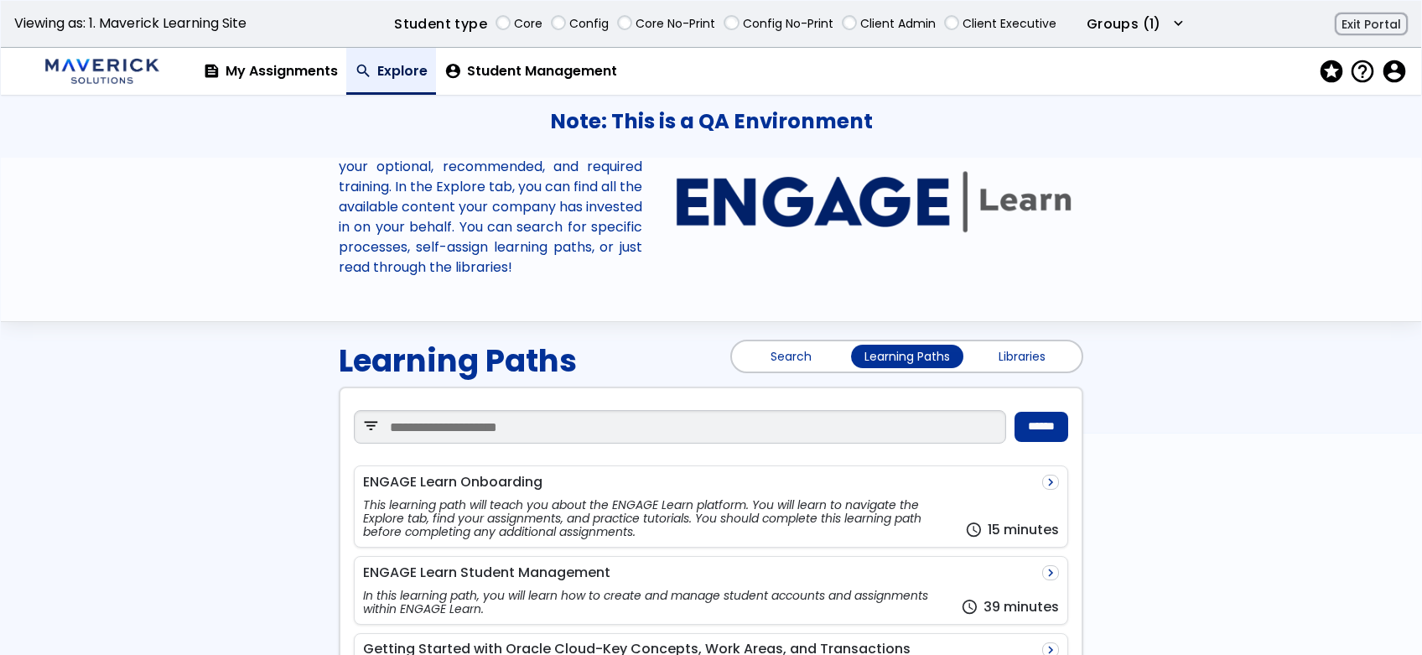
scroll to position [223, 0]
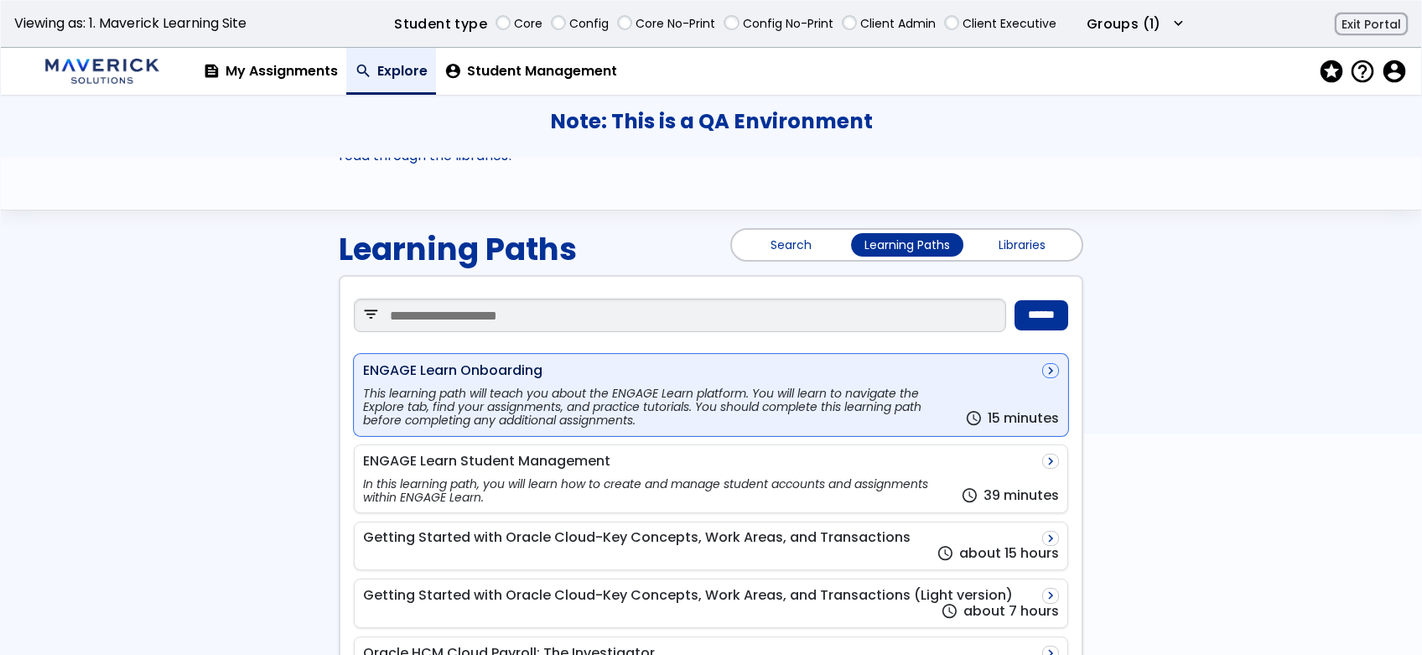
click at [891, 376] on div "ENGAGE Learn Onboarding navigate_next" at bounding box center [711, 370] width 697 height 15
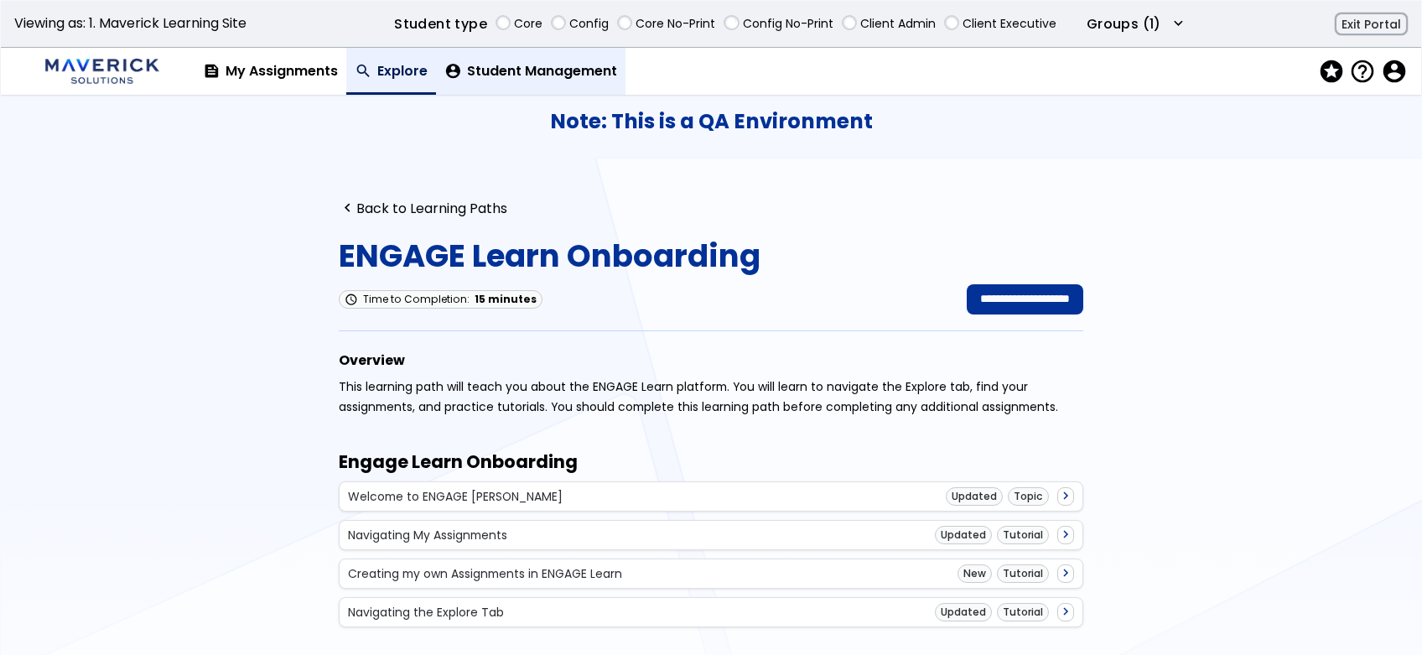
click at [583, 74] on link "account_circle Student Management" at bounding box center [530, 71] width 189 height 47
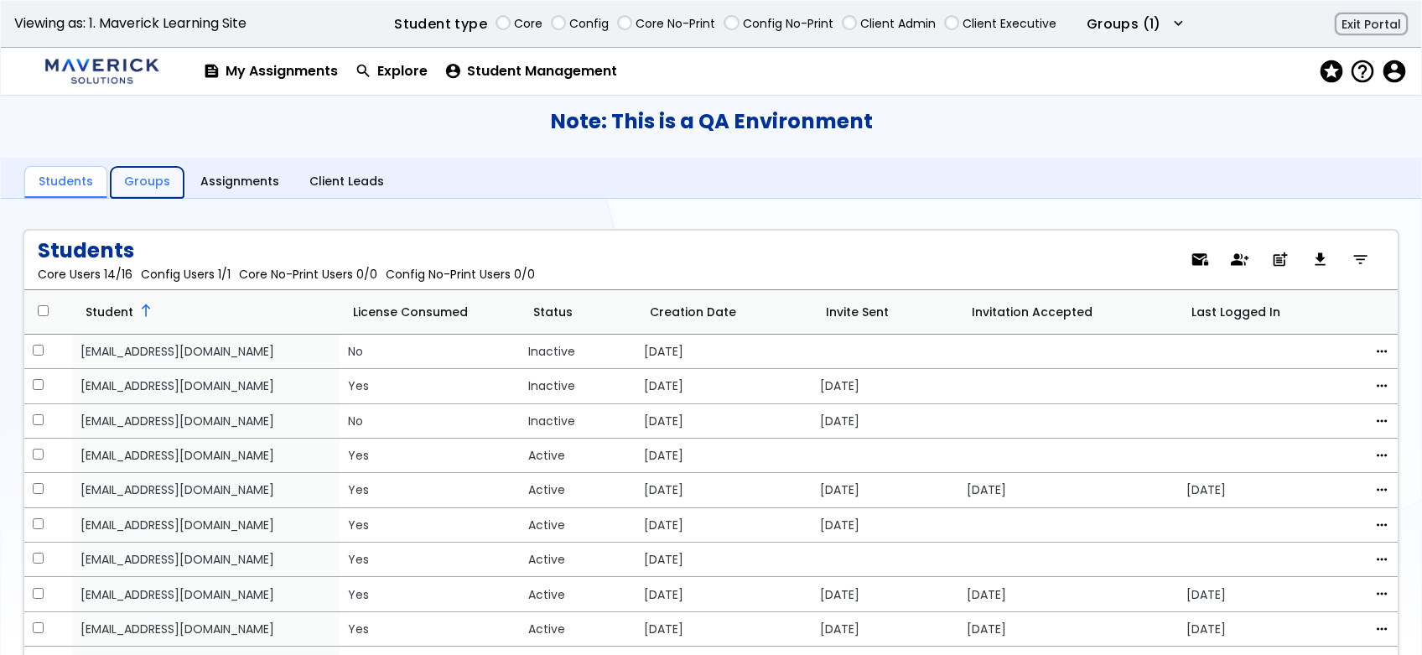
click at [166, 177] on link "Groups" at bounding box center [147, 183] width 73 height 32
